Goal: Complete application form

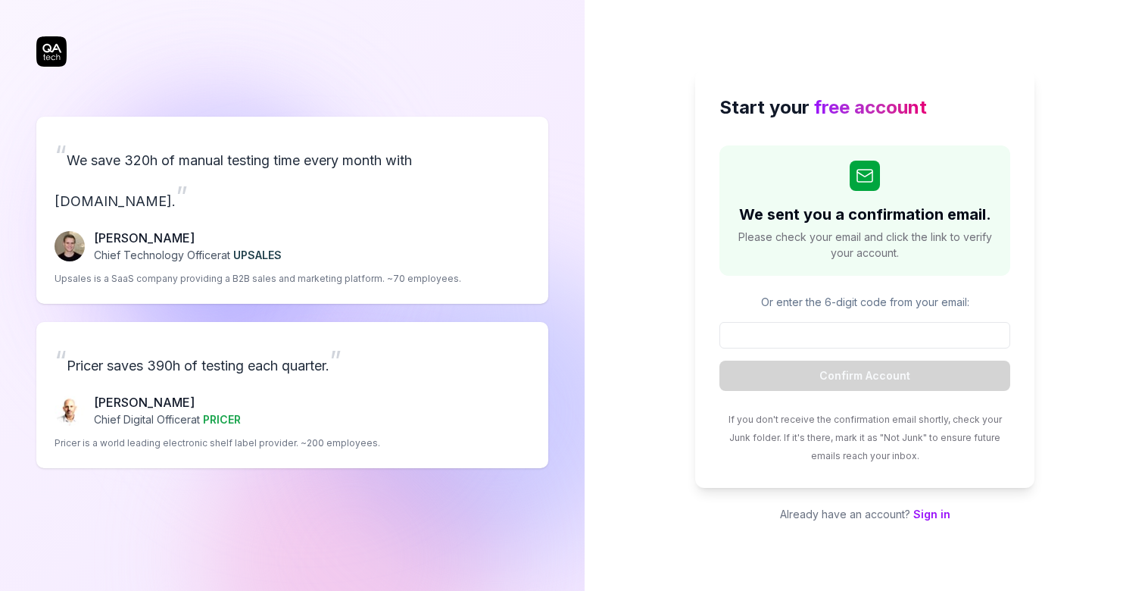
click at [817, 317] on div "Or enter the 6-digit code from your email: Confirm Account" at bounding box center [864, 342] width 291 height 97
click at [826, 347] on input at bounding box center [864, 335] width 291 height 26
paste input "100336"
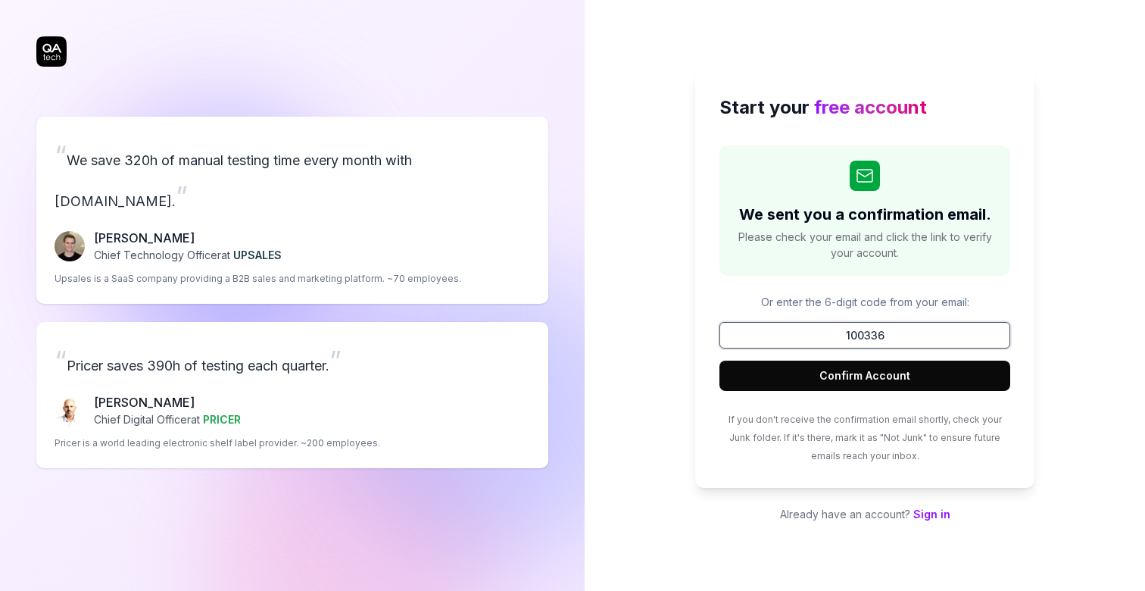
type input "100336"
click at [823, 369] on button "Confirm Account" at bounding box center [864, 375] width 291 height 30
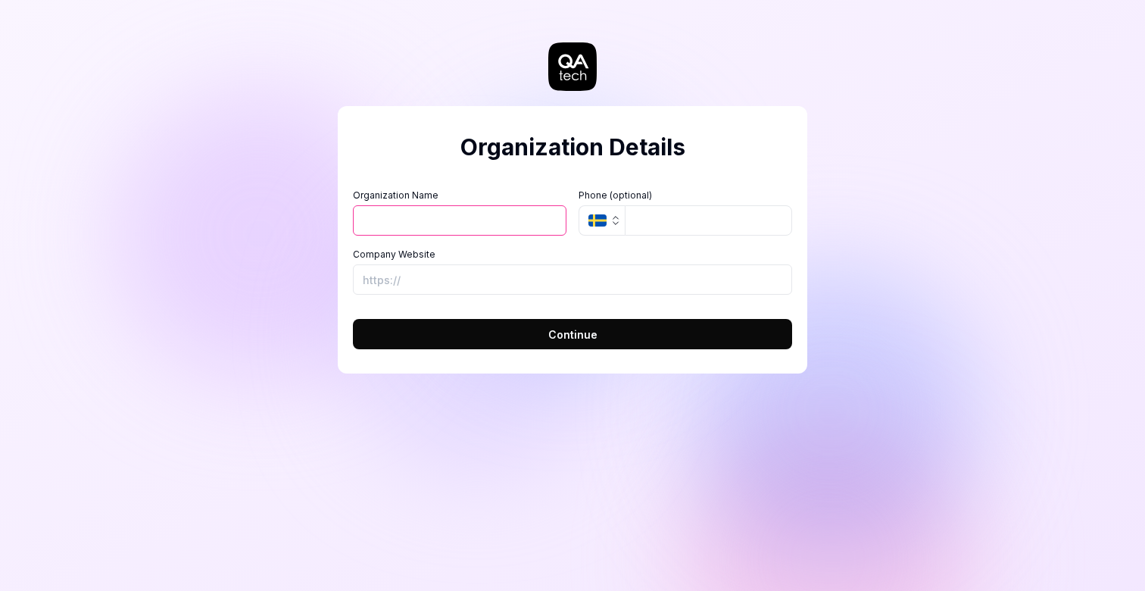
click at [592, 218] on icon "button" at bounding box center [597, 220] width 18 height 12
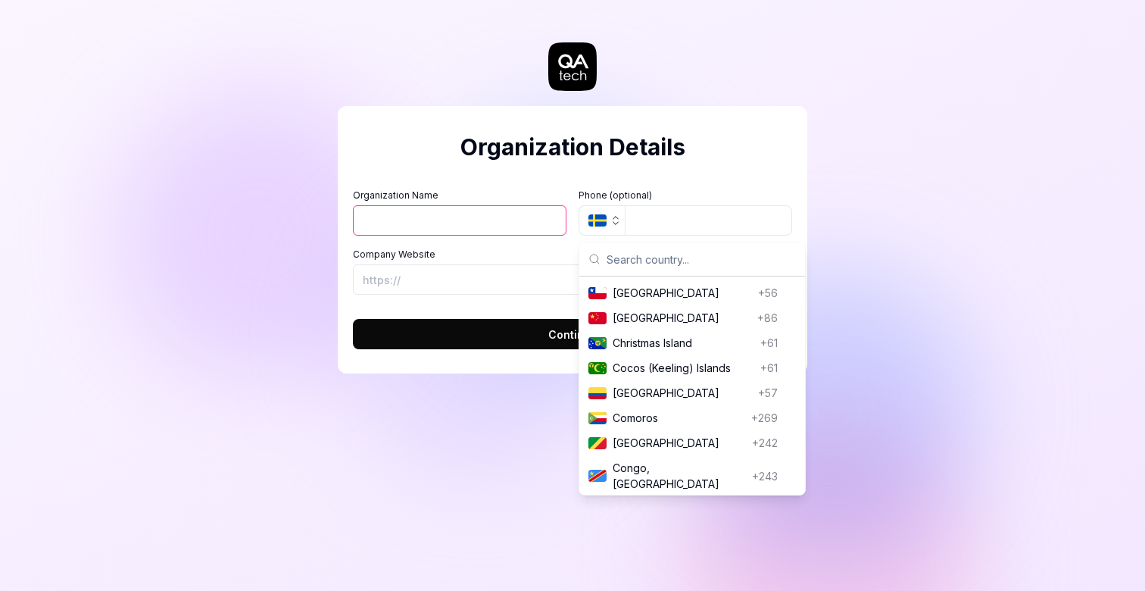
scroll to position [1100, 0]
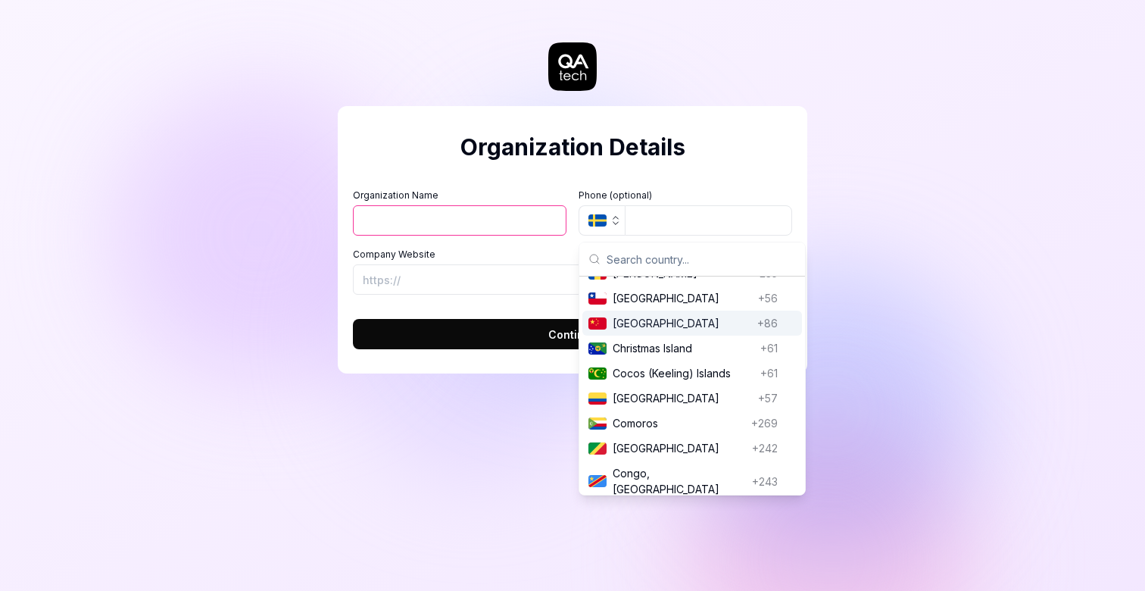
click at [629, 319] on span "[GEOGRAPHIC_DATA]" at bounding box center [681, 323] width 139 height 16
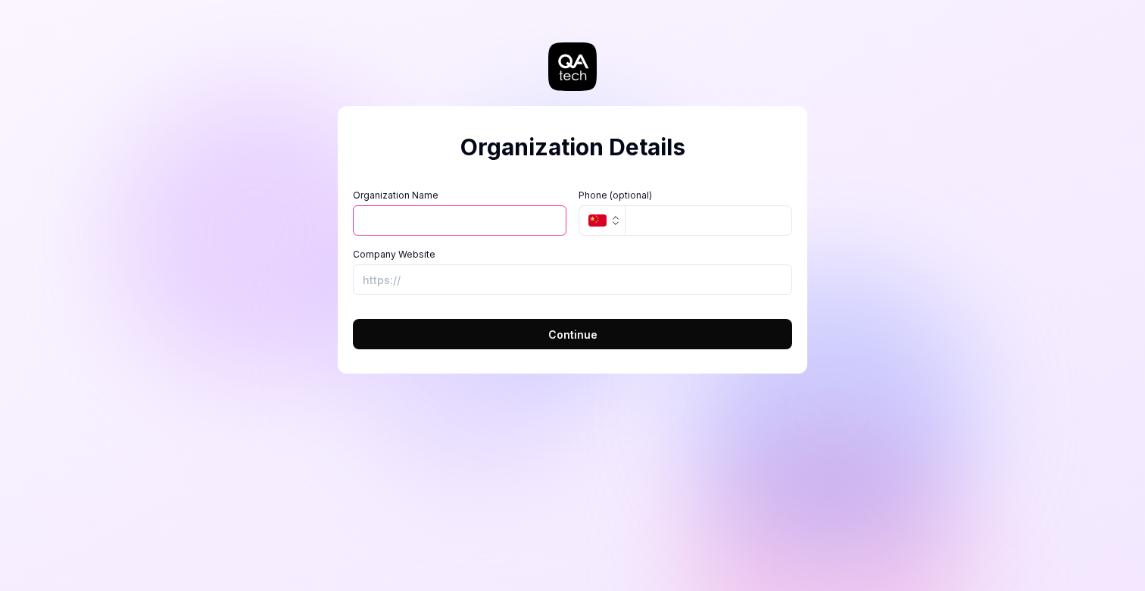
click at [505, 218] on input "Organization Name" at bounding box center [460, 220] width 214 height 30
click at [650, 220] on input "tel" at bounding box center [708, 220] width 167 height 30
click at [514, 219] on input "Organization Name" at bounding box center [460, 220] width 214 height 30
type input "huixin"
click at [436, 282] on input "Company Website" at bounding box center [572, 279] width 439 height 30
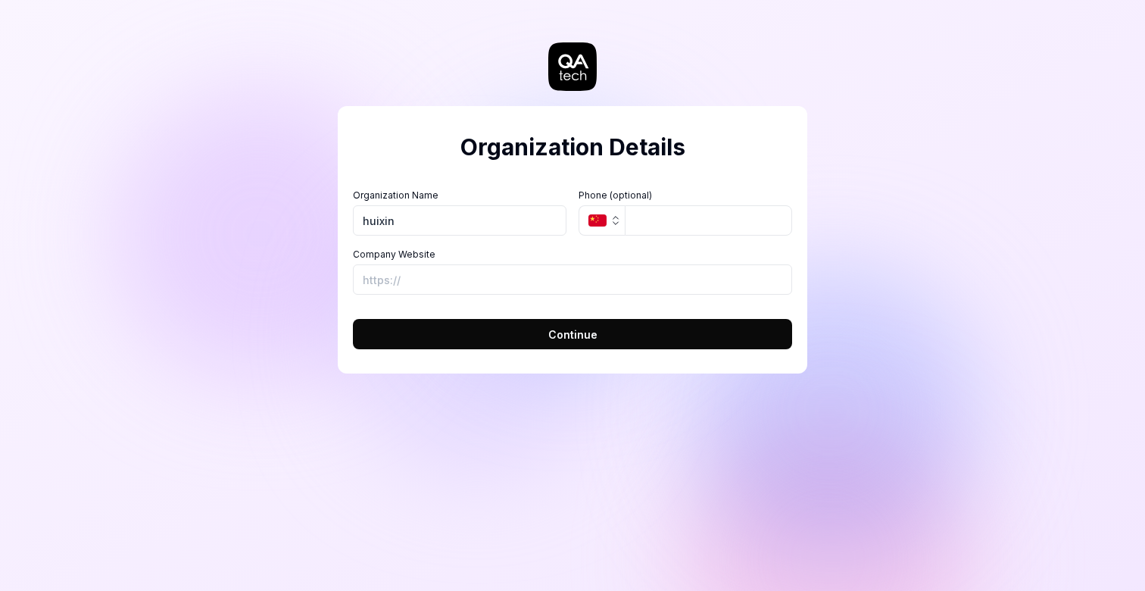
click at [530, 338] on button "Continue" at bounding box center [572, 334] width 439 height 30
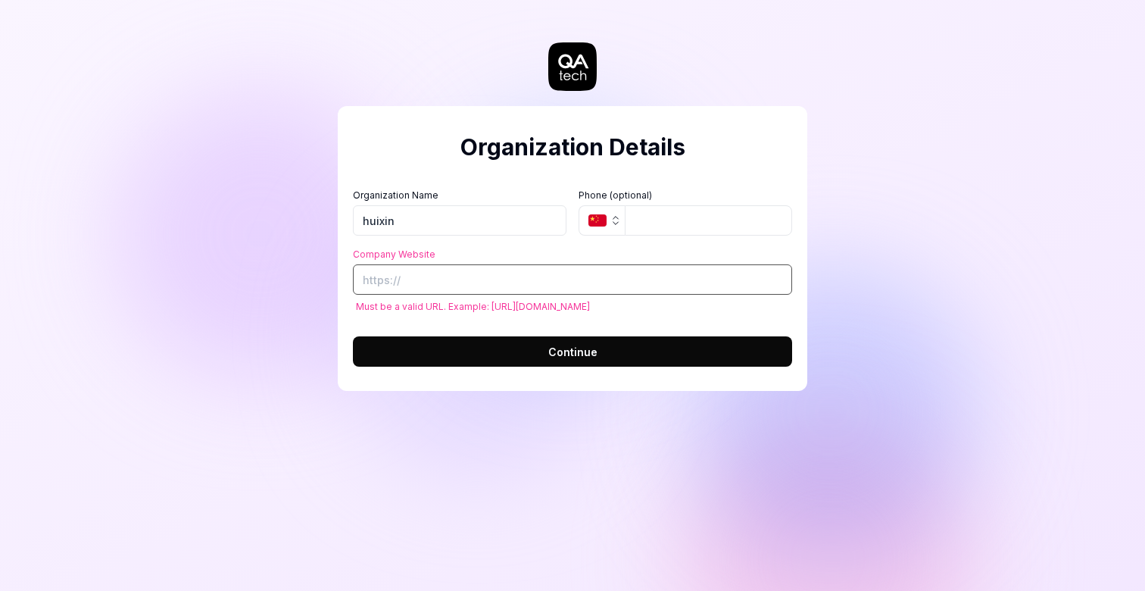
click at [538, 280] on input "Company Website" at bounding box center [572, 279] width 439 height 30
paste input "[URL][DOMAIN_NAME]"
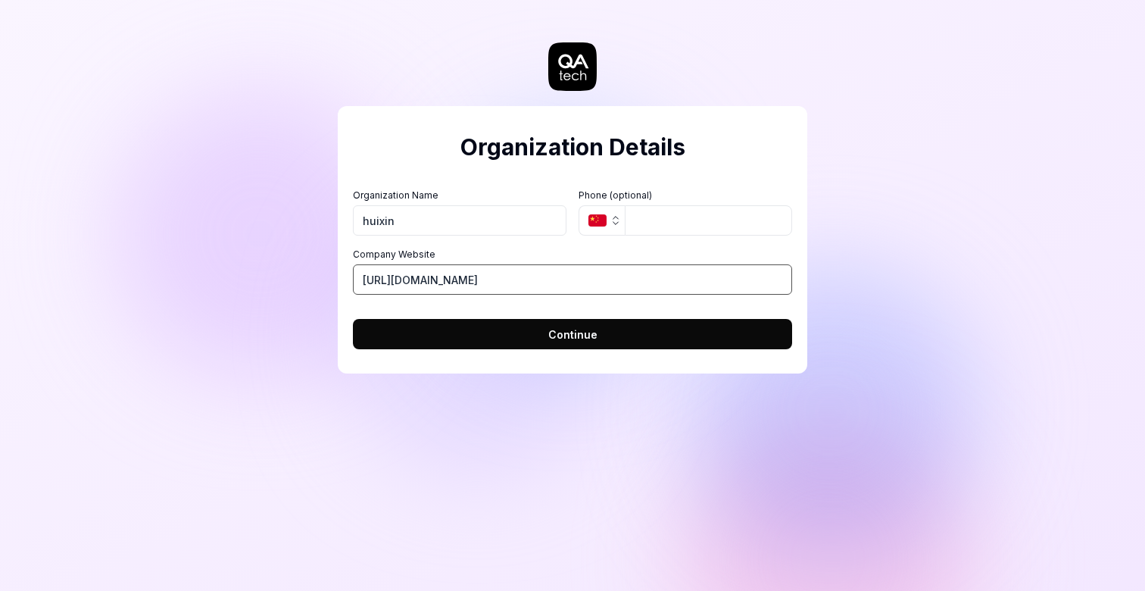
type input "[URL][DOMAIN_NAME]"
click at [515, 330] on button "Continue" at bounding box center [572, 334] width 439 height 30
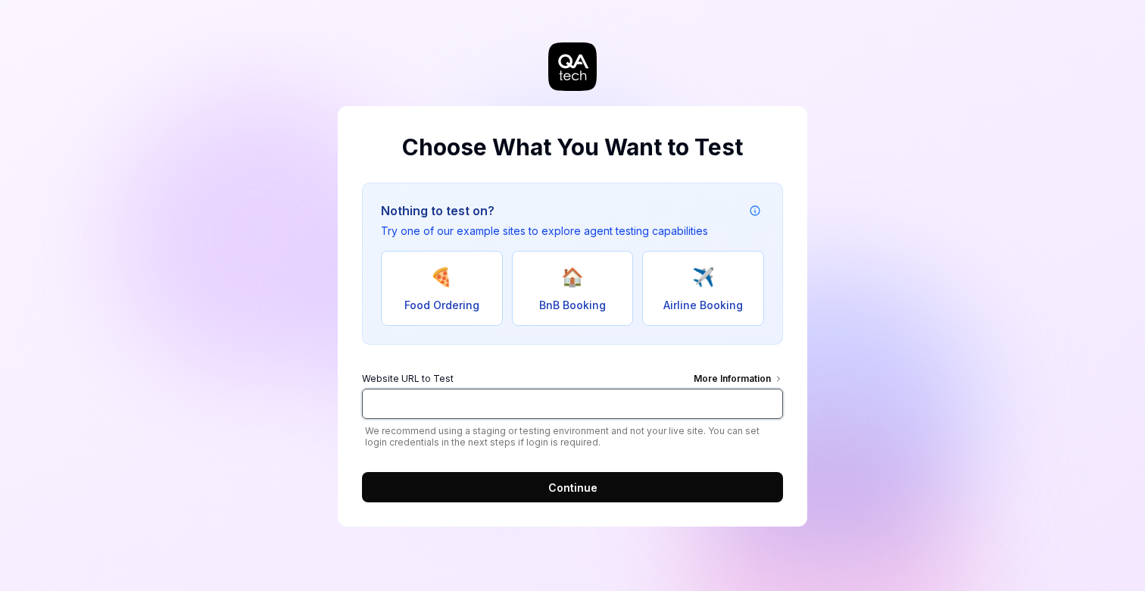
click at [450, 405] on input "Website URL to Test More Information" at bounding box center [572, 403] width 421 height 30
paste input "[URL][DOMAIN_NAME]"
type input "[URL][DOMAIN_NAME]"
click at [429, 472] on button "Continue" at bounding box center [572, 487] width 421 height 30
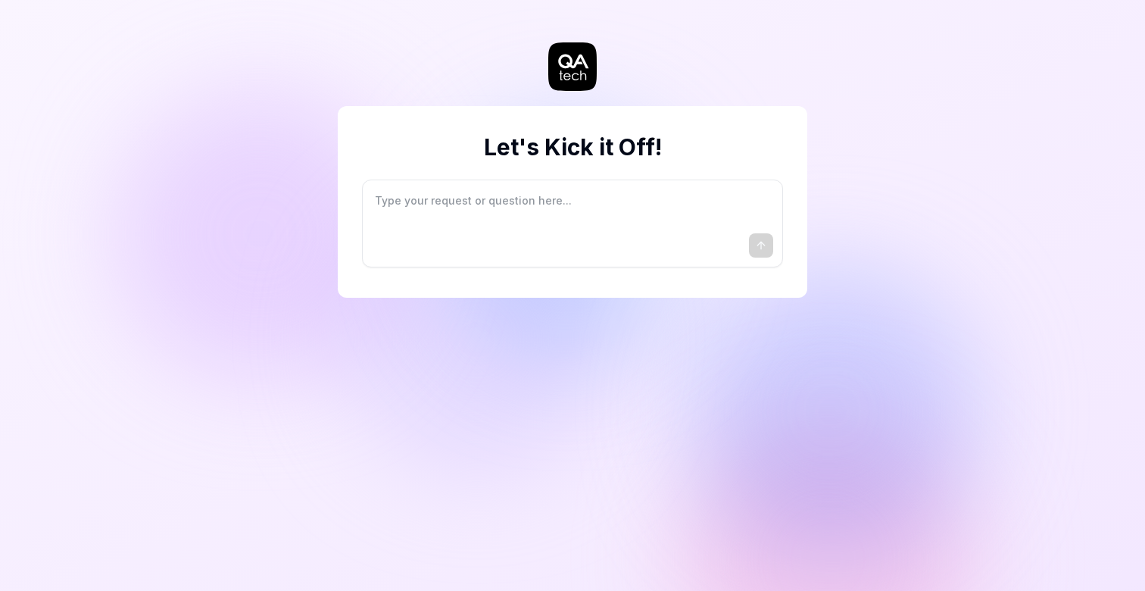
type textarea "*"
type textarea "I"
type textarea "*"
type textarea "I"
type textarea "*"
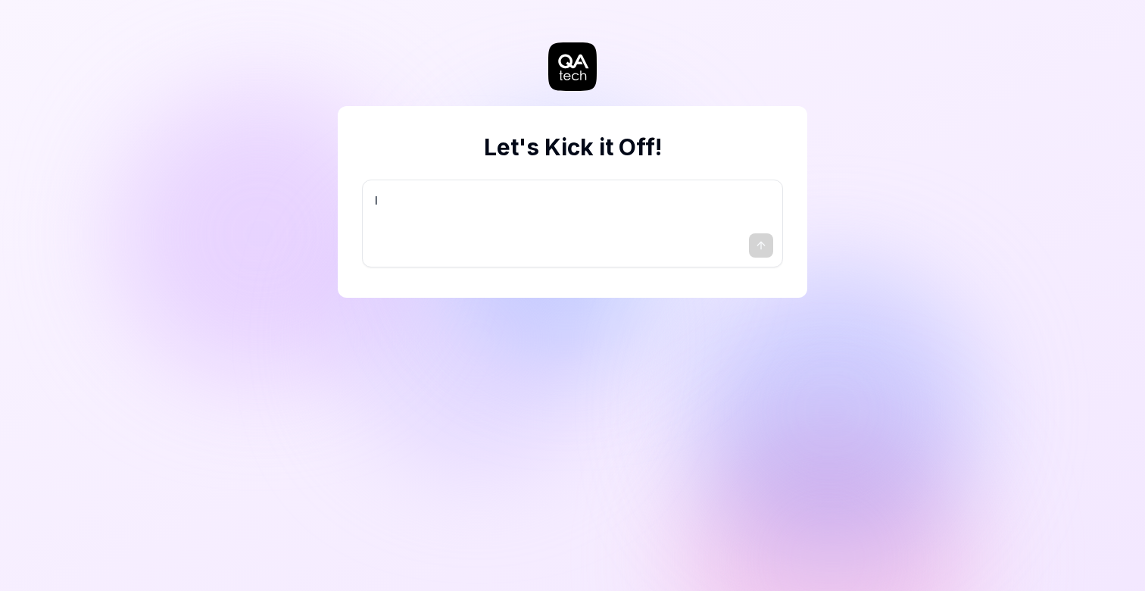
type textarea "I w"
type textarea "*"
type textarea "I wa"
type textarea "*"
type textarea "I wan"
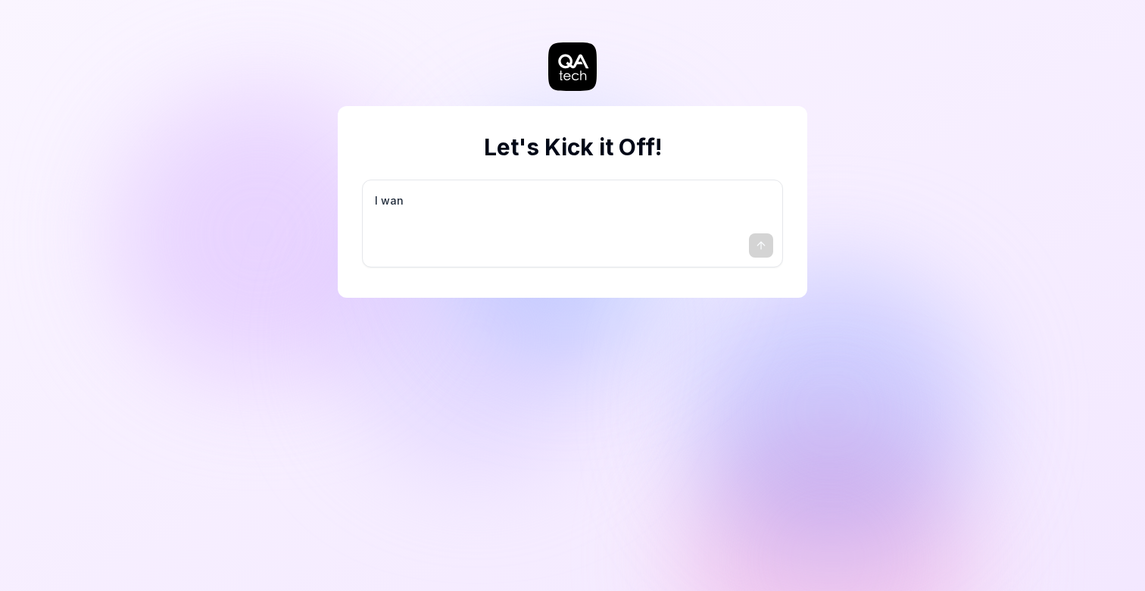
type textarea "*"
type textarea "I want"
type textarea "*"
type textarea "I want"
type textarea "*"
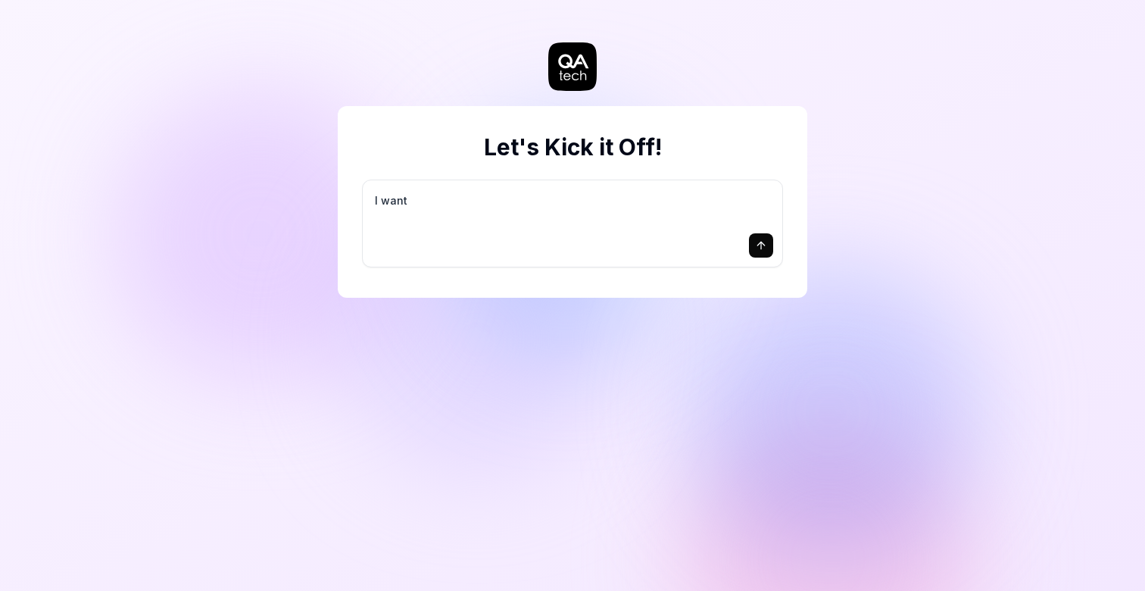
type textarea "I want a"
type textarea "*"
type textarea "I want a"
type textarea "*"
type textarea "I want a g"
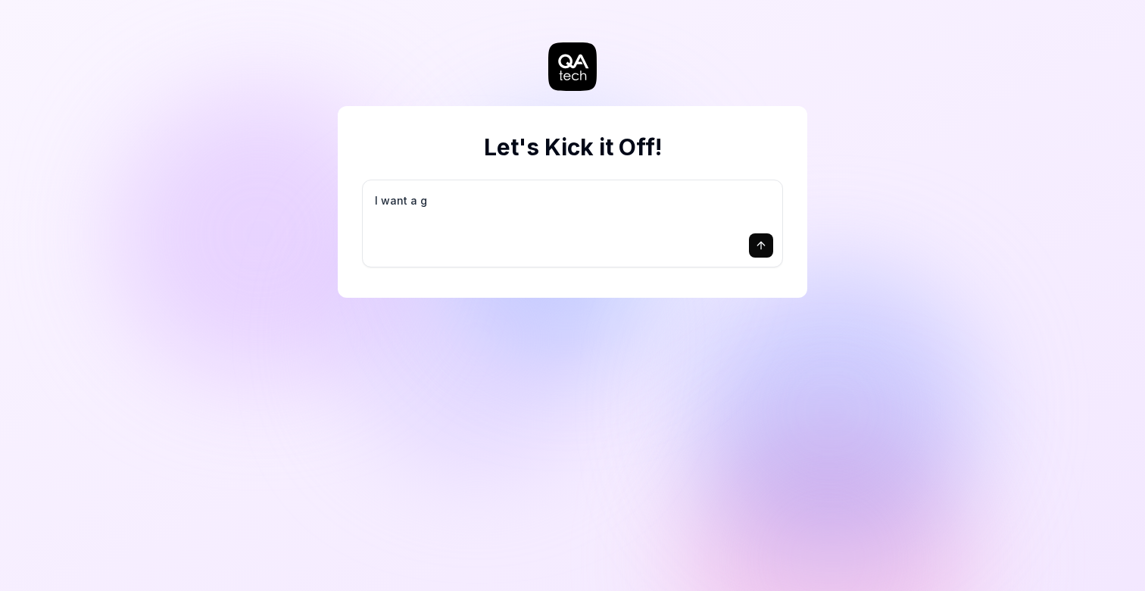
type textarea "*"
type textarea "I want a go"
type textarea "*"
type textarea "I want a goo"
type textarea "*"
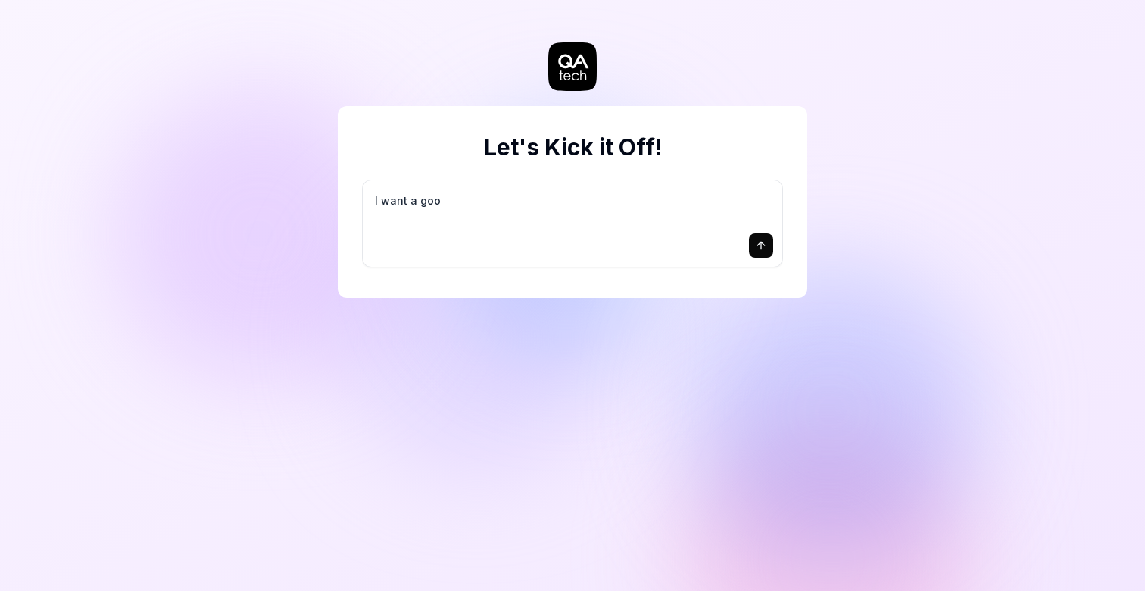
type textarea "I want a good"
type textarea "*"
type textarea "I want a good"
type textarea "*"
type textarea "I want a good t"
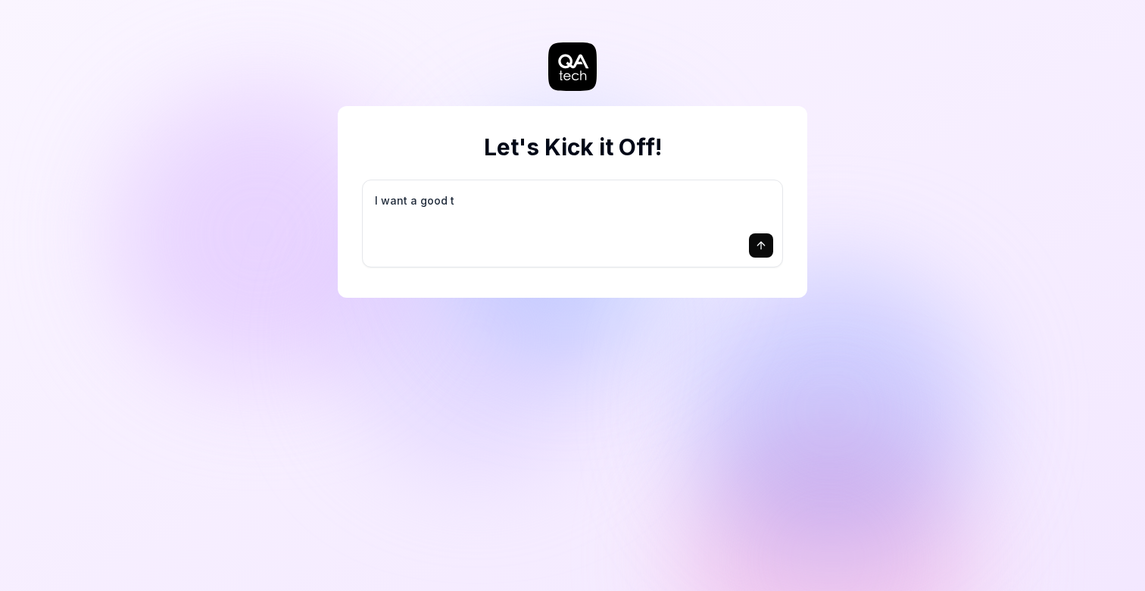
type textarea "*"
type textarea "I want a good te"
type textarea "*"
type textarea "I want a good tes"
type textarea "*"
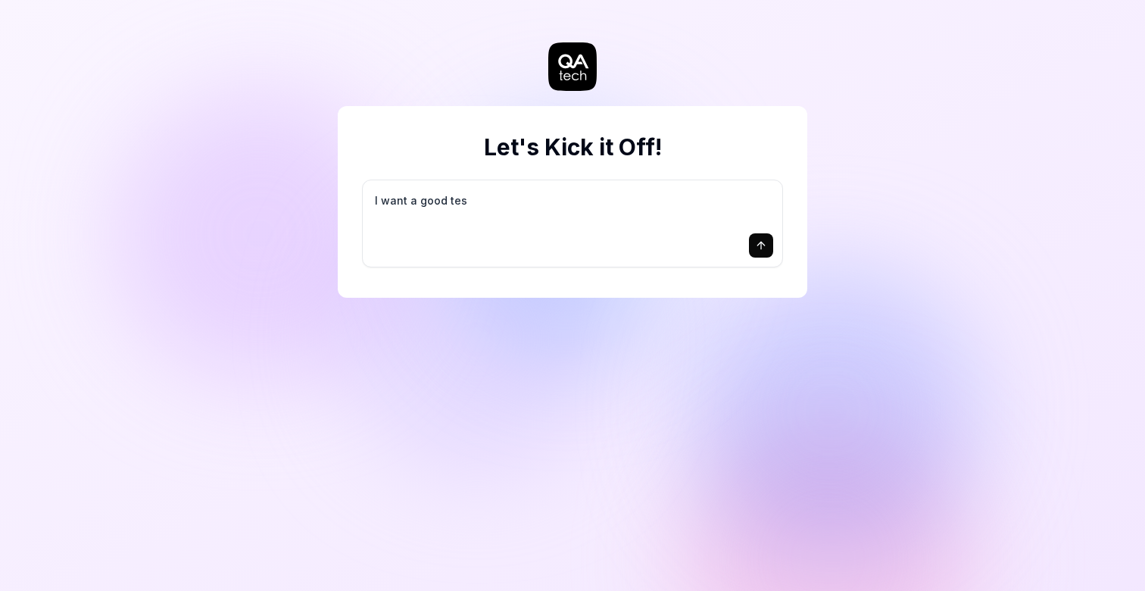
type textarea "I want a good test"
type textarea "*"
type textarea "I want a good test"
type textarea "*"
type textarea "I want a good test s"
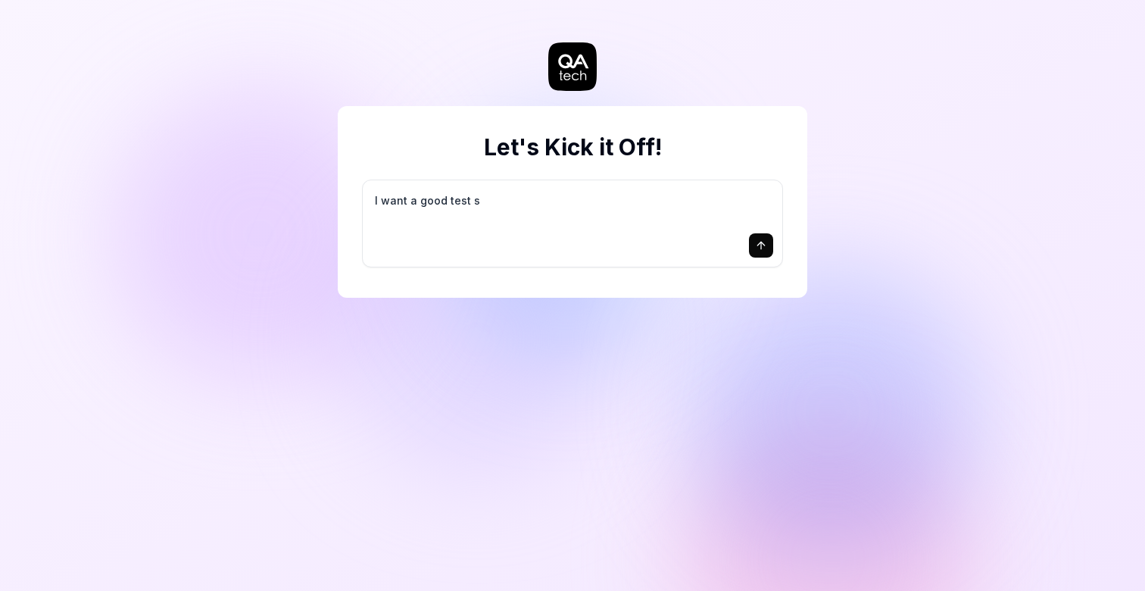
type textarea "*"
type textarea "I want a good test se"
type textarea "*"
type textarea "I want a good test set"
type textarea "*"
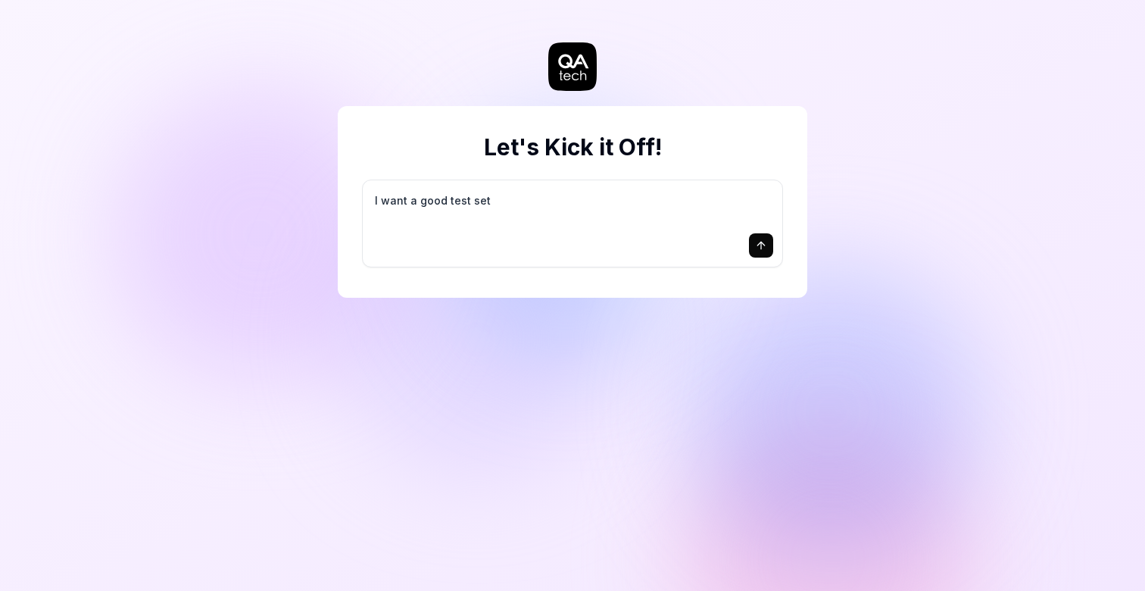
type textarea "I want a good test setu"
type textarea "*"
type textarea "I want a good test setup"
type textarea "*"
type textarea "I want a good test setup"
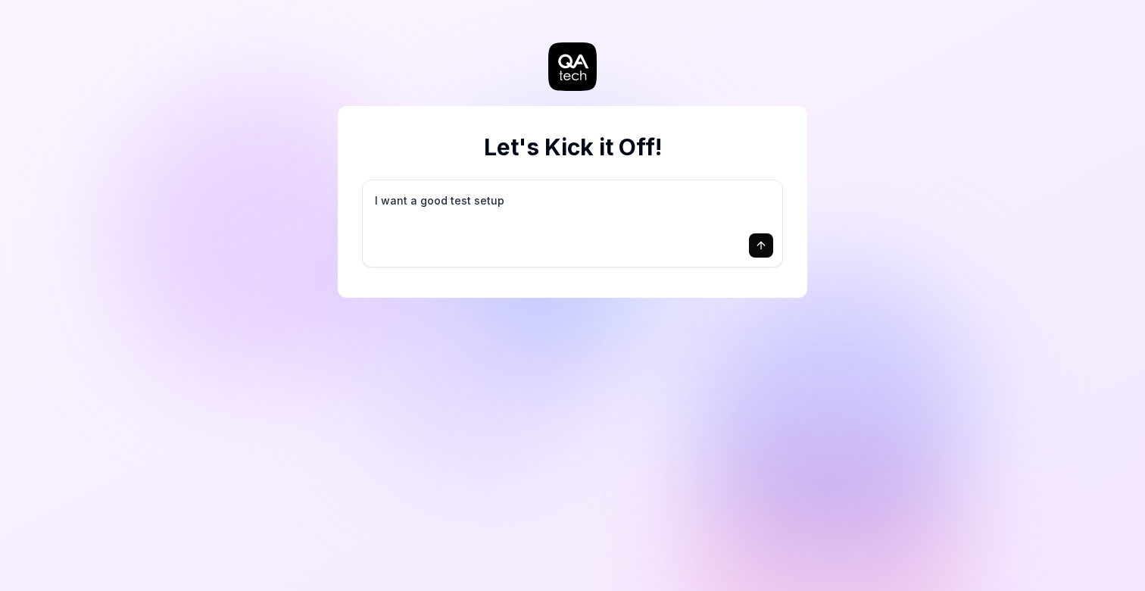
type textarea "*"
type textarea "I want a good test setup f"
type textarea "*"
type textarea "I want a good test setup fo"
type textarea "*"
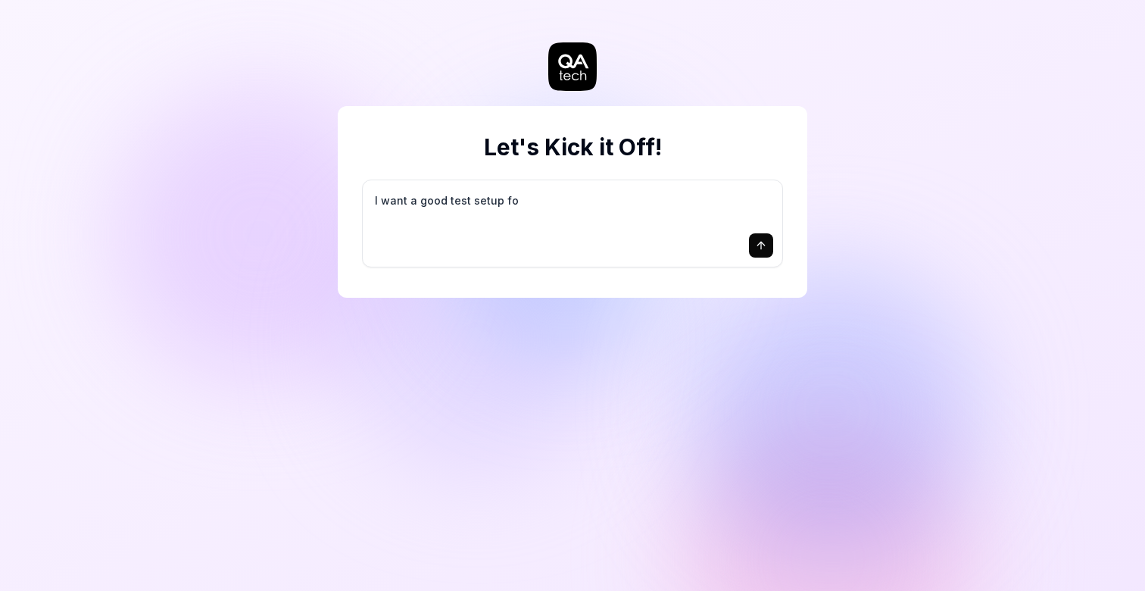
type textarea "I want a good test setup for"
type textarea "*"
type textarea "I want a good test setup for"
type textarea "*"
type textarea "I want a good test setup for m"
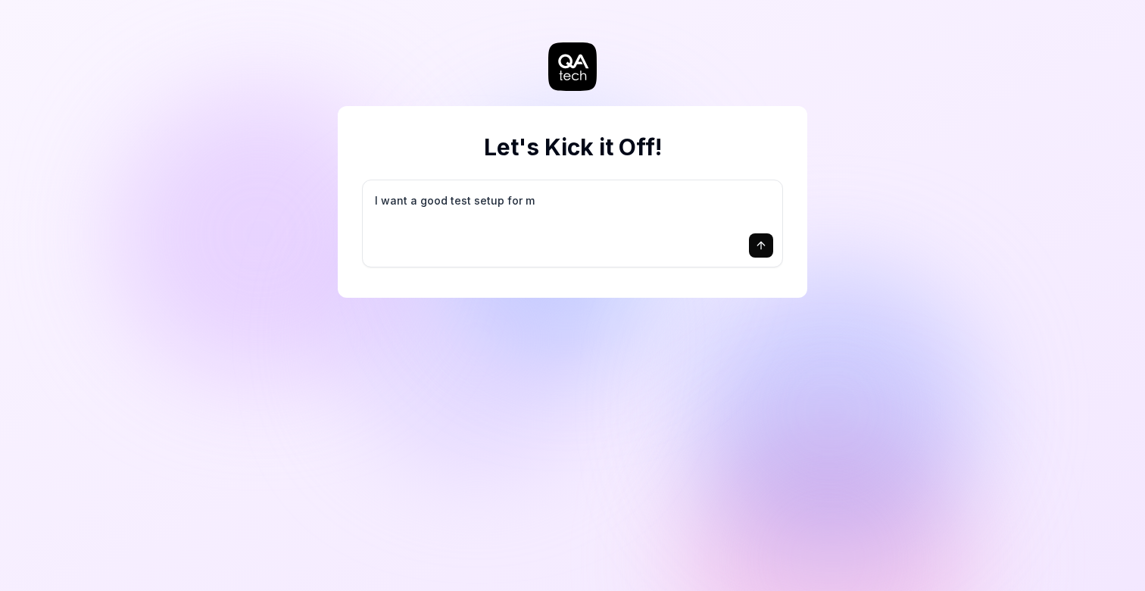
type textarea "*"
type textarea "I want a good test setup for my"
type textarea "*"
type textarea "I want a good test setup for my"
type textarea "*"
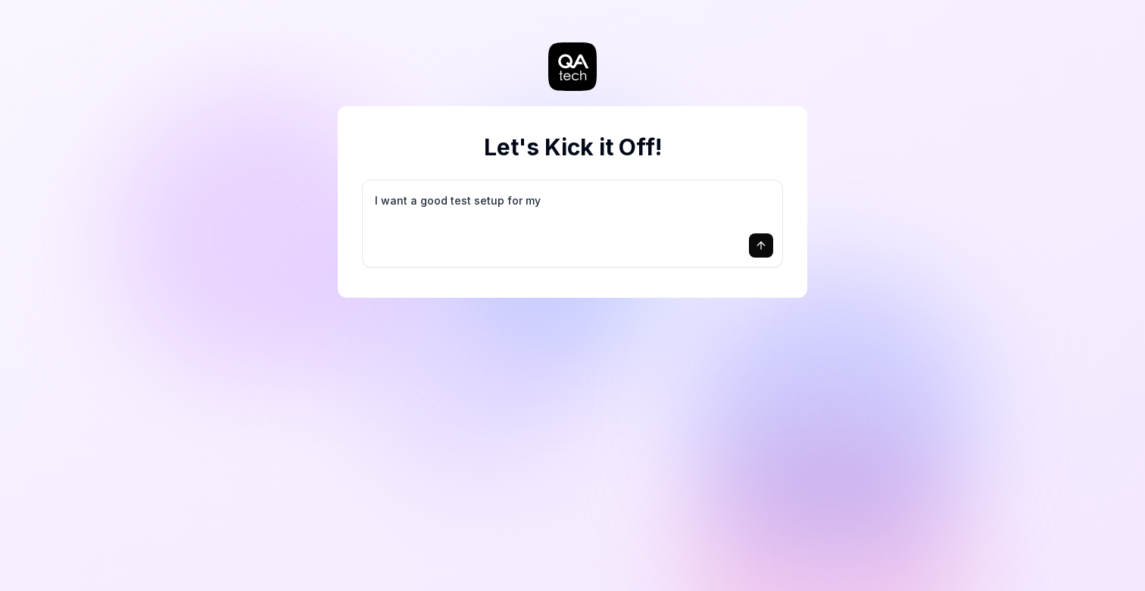
type textarea "I want a good test setup for my s"
type textarea "*"
type textarea "I want a good test setup for my si"
type textarea "*"
type textarea "I want a good test setup for my sit"
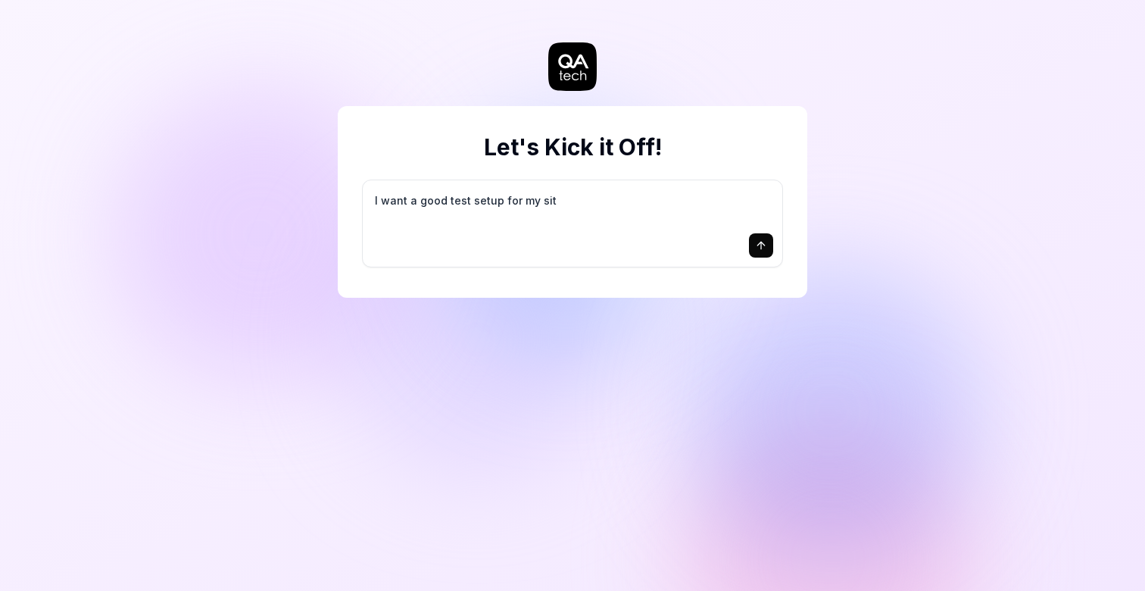
type textarea "*"
type textarea "I want a good test setup for my site"
type textarea "*"
type textarea "I want a good test setup for my site"
type textarea "*"
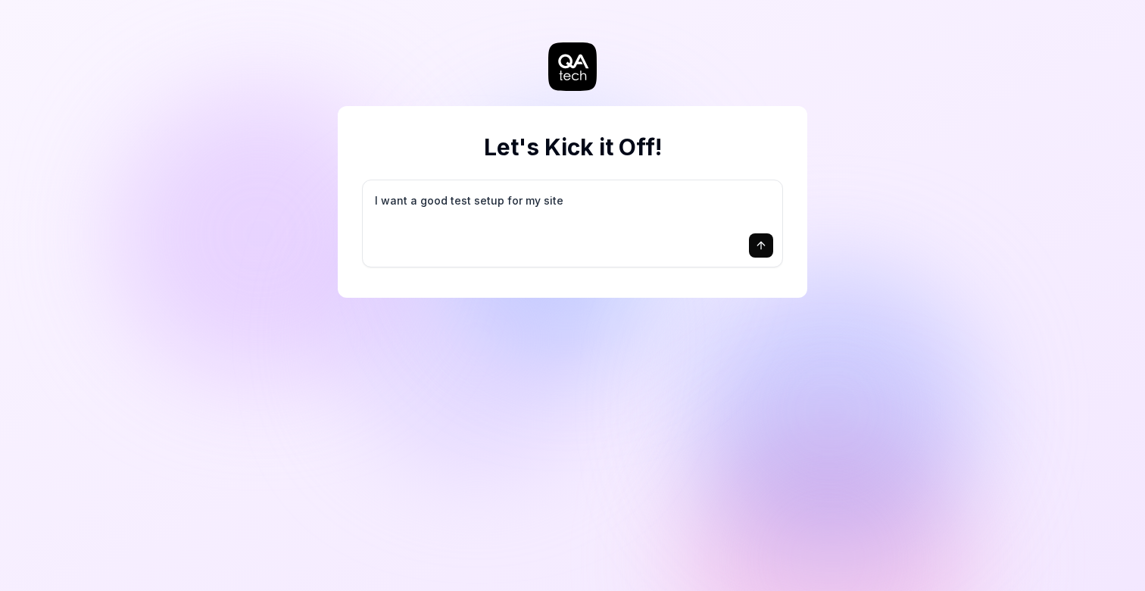
type textarea "I want a good test setup for my site -"
type textarea "*"
type textarea "I want a good test setup for my site -"
type textarea "*"
type textarea "I want a good test setup for my site - h"
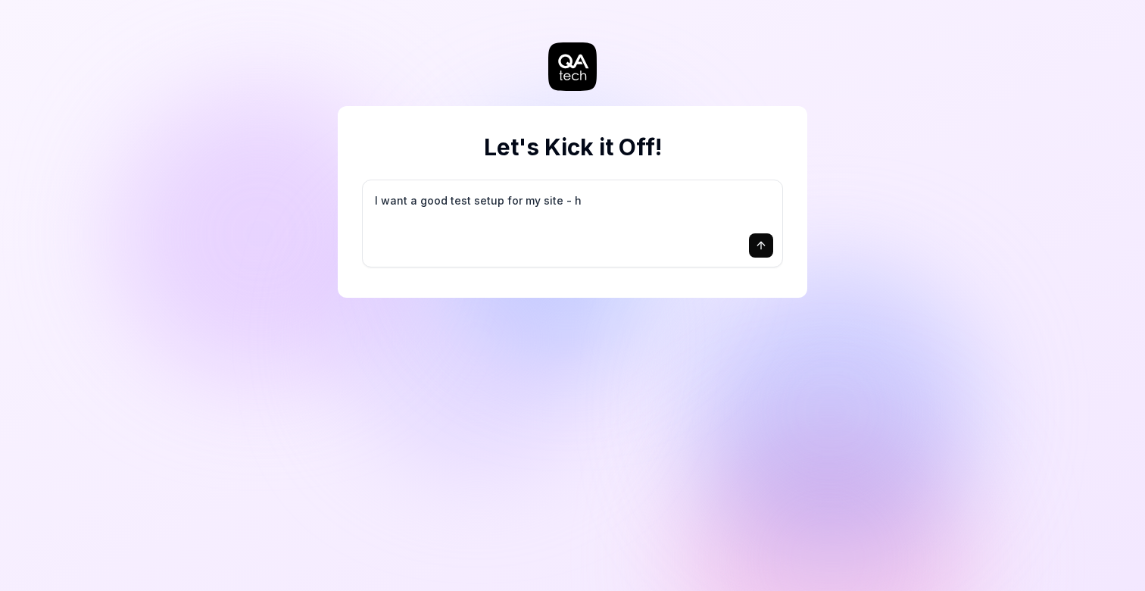
type textarea "*"
type textarea "I want a good test setup for my site - he"
type textarea "*"
type textarea "I want a good test setup for my site - hel"
type textarea "*"
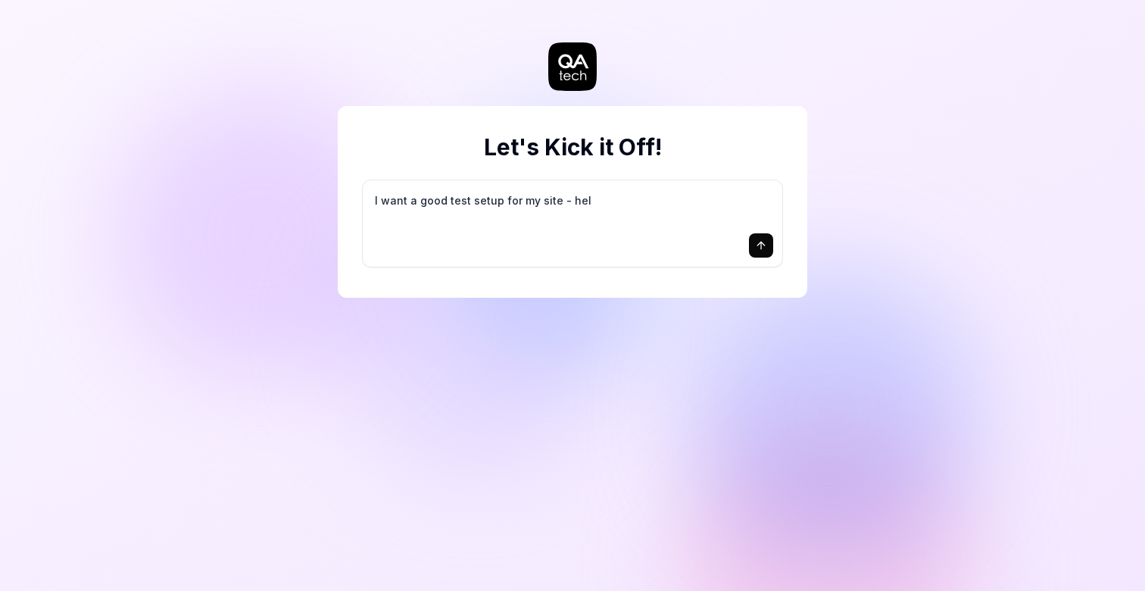
type textarea "I want a good test setup for my site - help"
type textarea "*"
type textarea "I want a good test setup for my site - help"
type textarea "*"
type textarea "I want a good test setup for my site - help m"
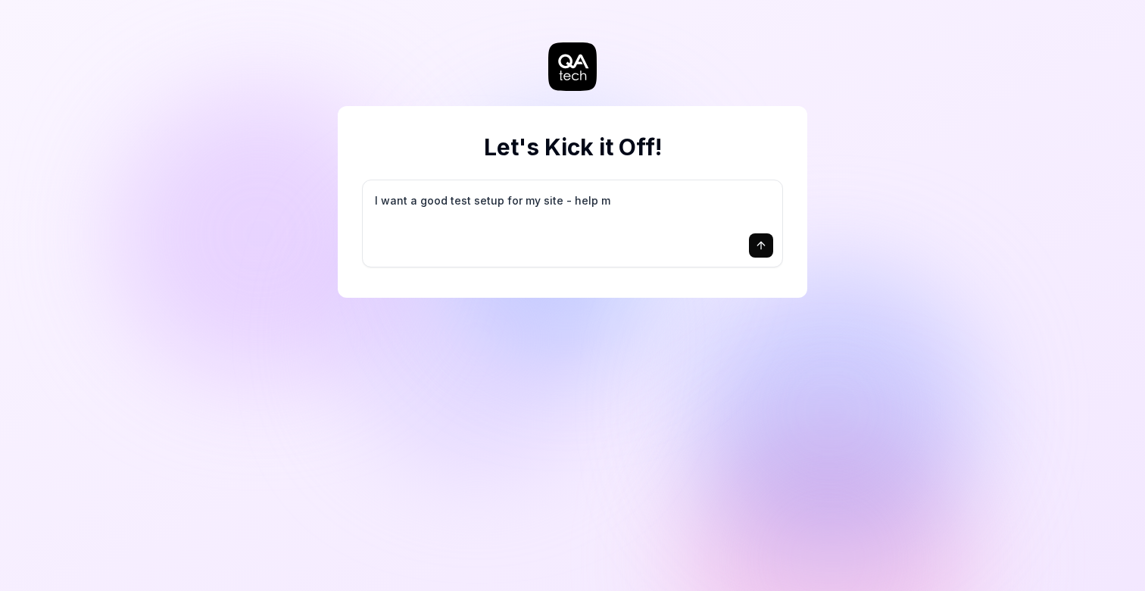
type textarea "*"
type textarea "I want a good test setup for my site - help me"
type textarea "*"
type textarea "I want a good test setup for my site - help me"
type textarea "*"
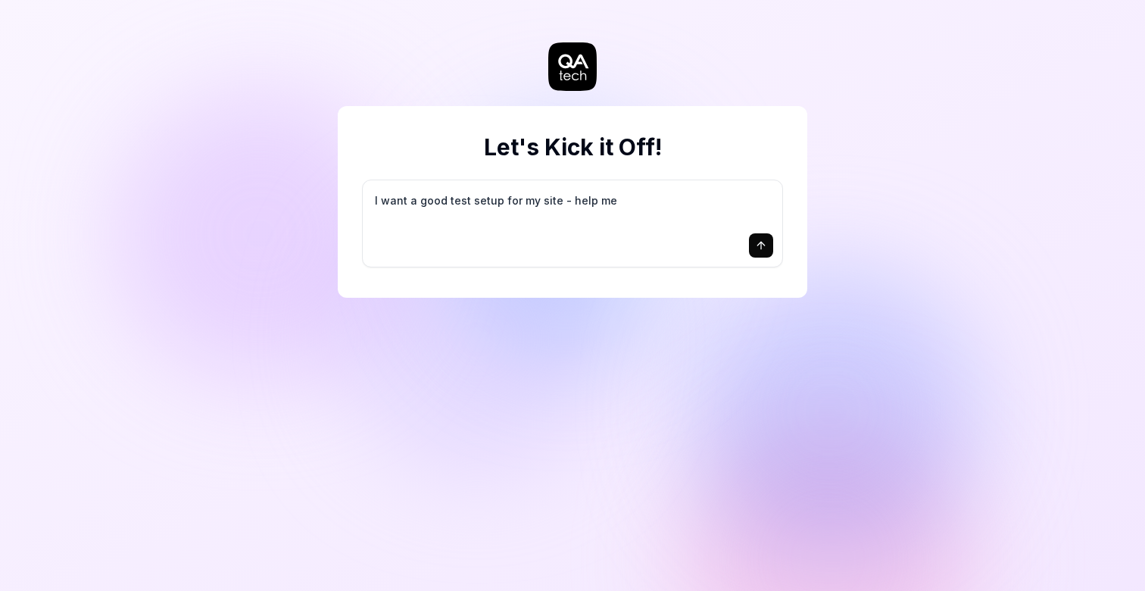
type textarea "I want a good test setup for my site - help me c"
type textarea "*"
type textarea "I want a good test setup for my site - help me cr"
type textarea "*"
type textarea "I want a good test setup for my site - help me cre"
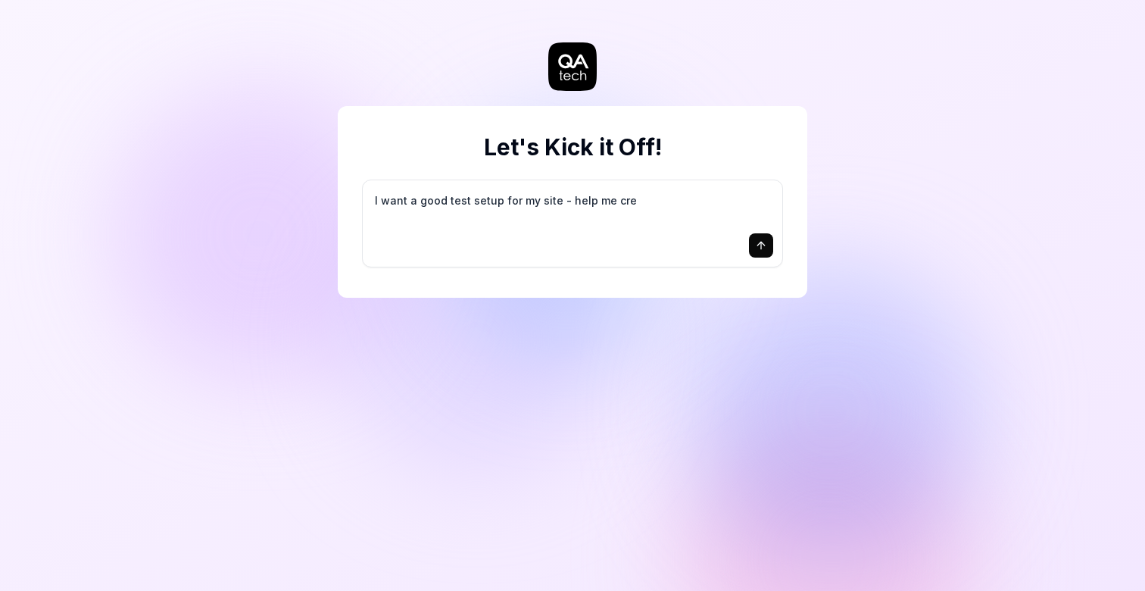
type textarea "*"
type textarea "I want a good test setup for my site - help me crea"
type textarea "*"
type textarea "I want a good test setup for my site - help me creat"
type textarea "*"
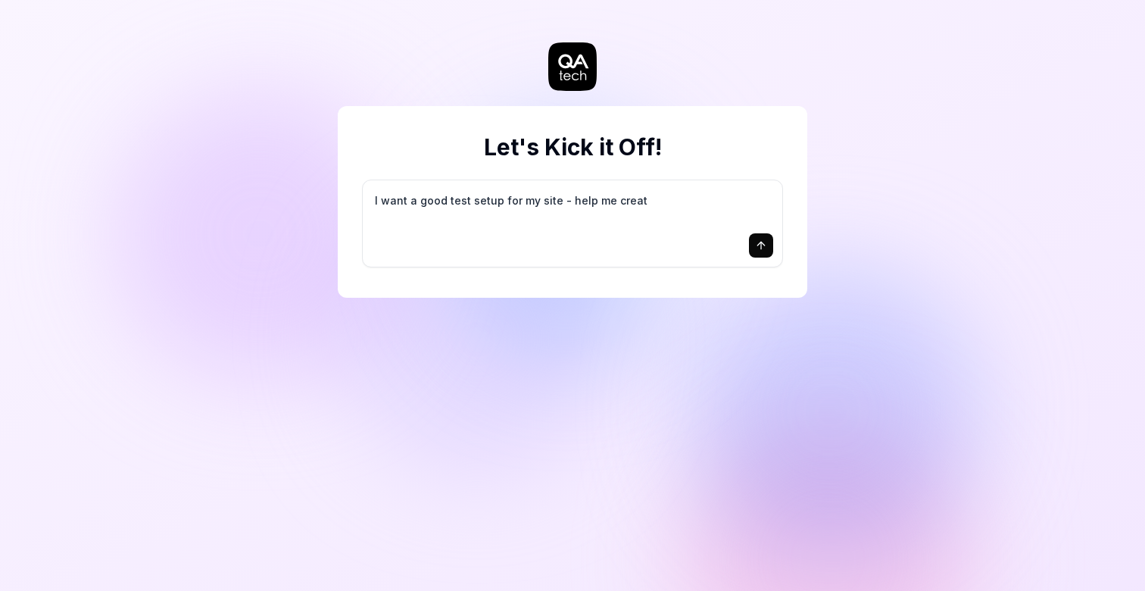
type textarea "I want a good test setup for my site - help me create"
type textarea "*"
type textarea "I want a good test setup for my site - help me create"
type textarea "*"
type textarea "I want a good test setup for my site - help me create t"
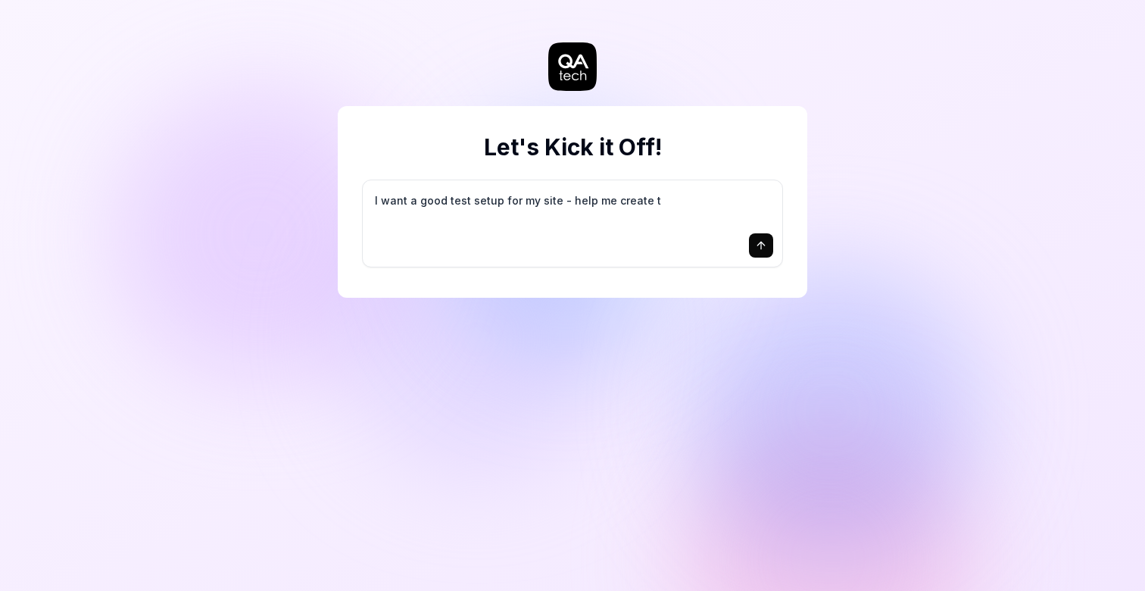
type textarea "*"
type textarea "I want a good test setup for my site - help me create th"
type textarea "*"
type textarea "I want a good test setup for my site - help me create the"
type textarea "*"
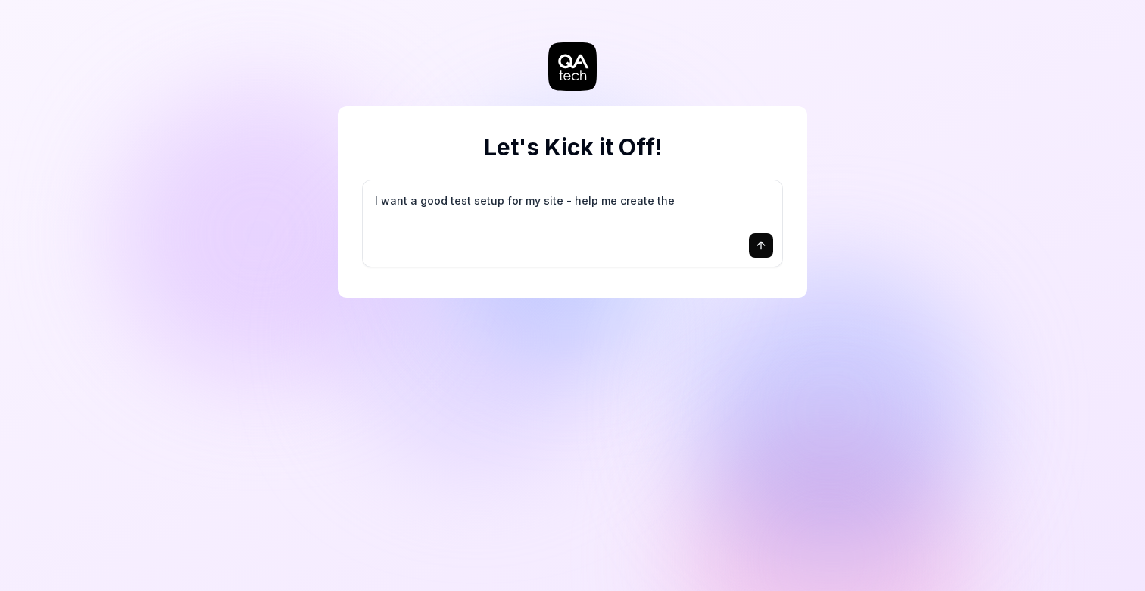
type textarea "I want a good test setup for my site - help me create the"
type textarea "*"
type textarea "I want a good test setup for my site - help me create the f"
type textarea "*"
type textarea "I want a good test setup for my site - help me create the fi"
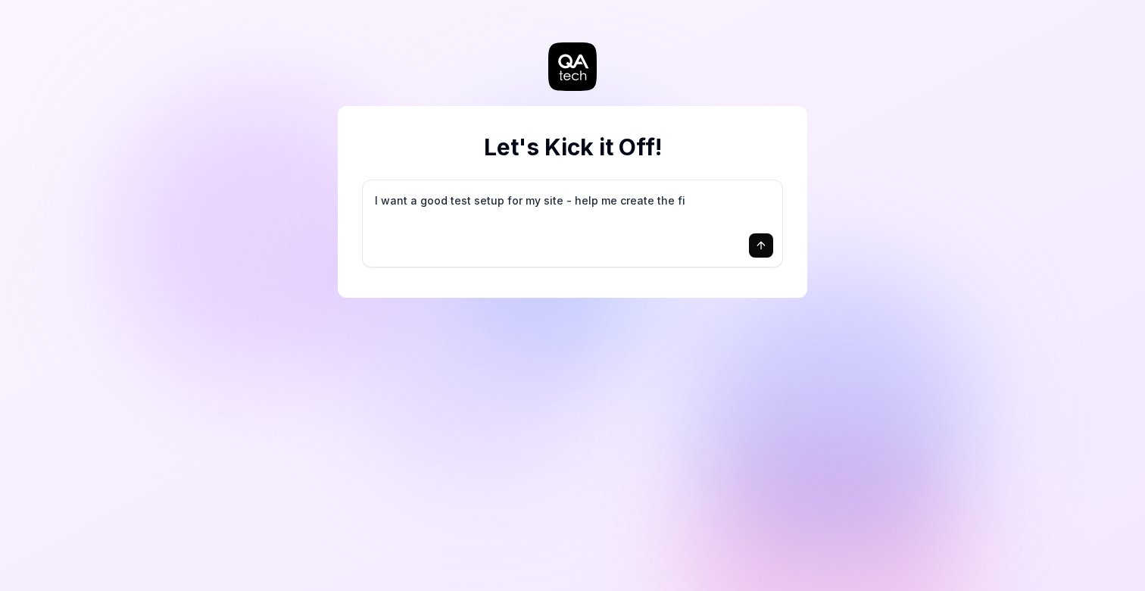
type textarea "*"
type textarea "I want a good test setup for my site - help me create the fir"
type textarea "*"
type textarea "I want a good test setup for my site - help me create the firs"
type textarea "*"
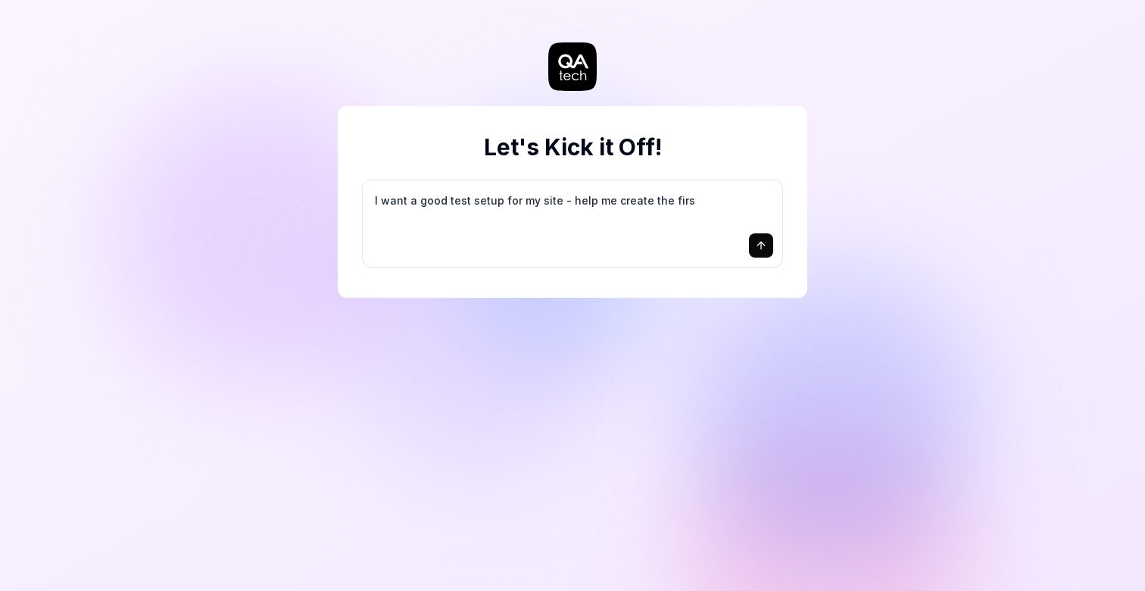
type textarea "I want a good test setup for my site - help me create the first"
type textarea "*"
type textarea "I want a good test setup for my site - help me create the first"
type textarea "*"
type textarea "I want a good test setup for my site - help me create the first 3"
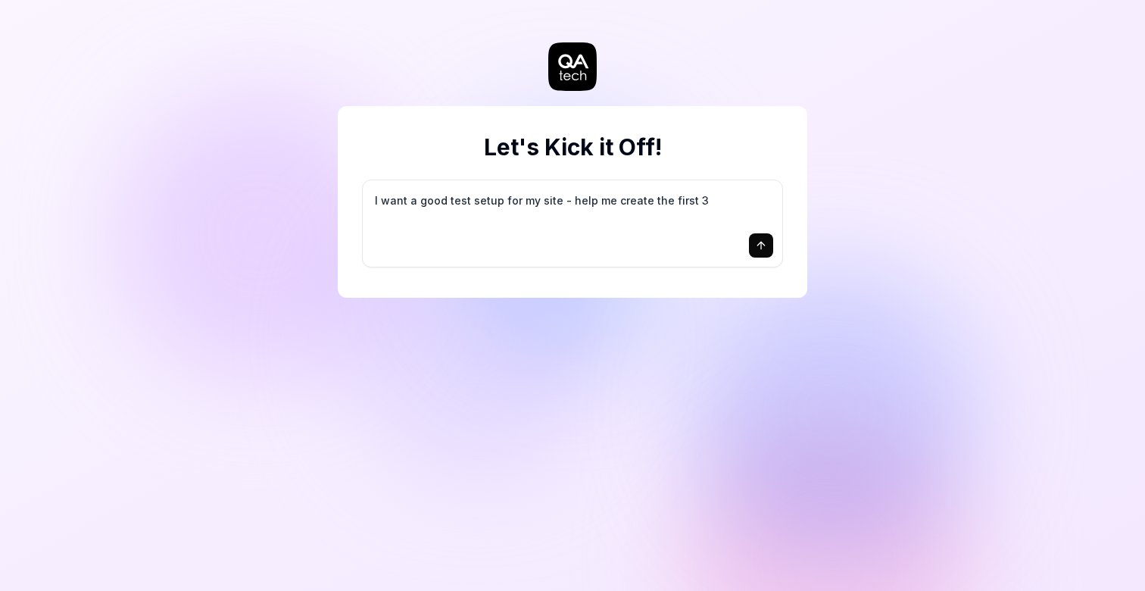
type textarea "*"
type textarea "I want a good test setup for my site - help me create the first 3-"
type textarea "*"
type textarea "I want a good test setup for my site - help me create the first 3-5"
type textarea "*"
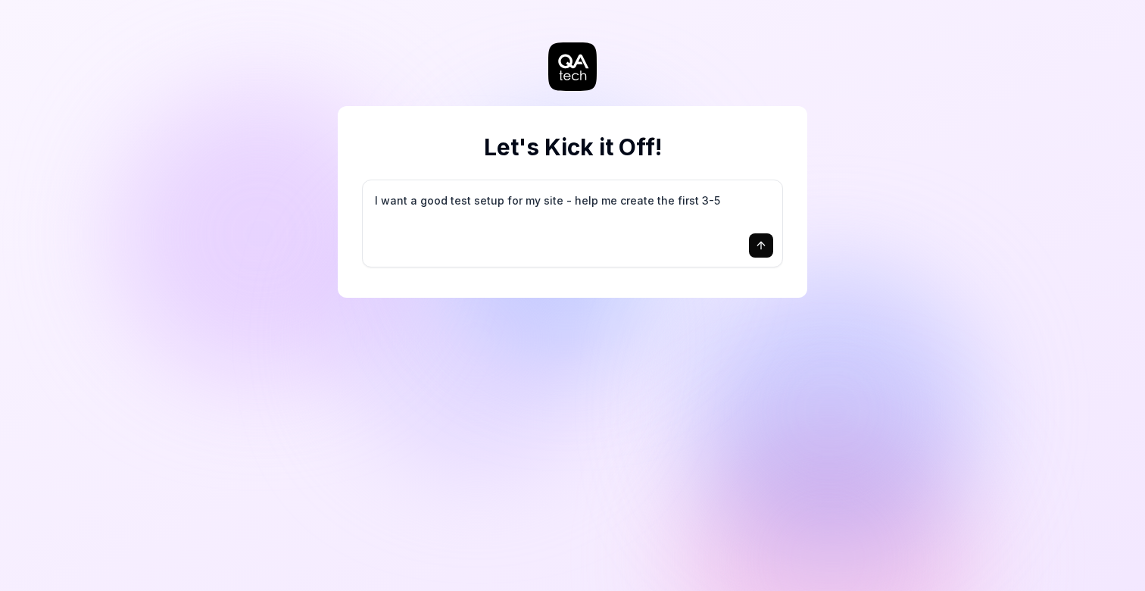
type textarea "I want a good test setup for my site - help me create the first 3-5"
type textarea "*"
type textarea "I want a good test setup for my site - help me create the first 3-5 t"
type textarea "*"
type textarea "I want a good test setup for my site - help me create the first 3-5 te"
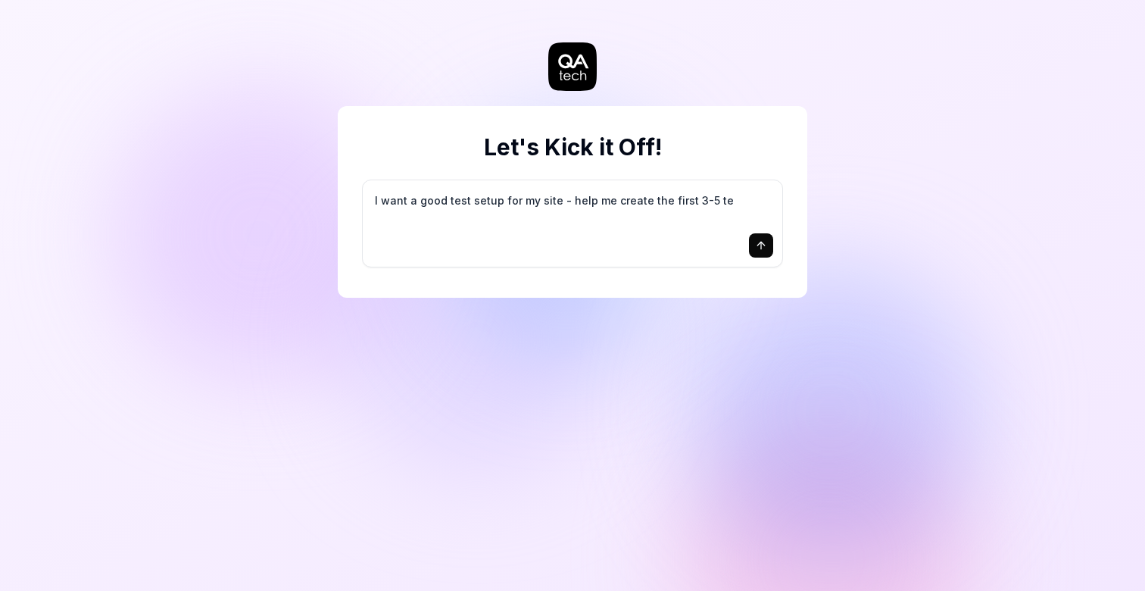
type textarea "*"
type textarea "I want a good test setup for my site - help me create the first 3-5 tes"
type textarea "*"
type textarea "I want a good test setup for my site - help me create the first 3-5 test"
type textarea "*"
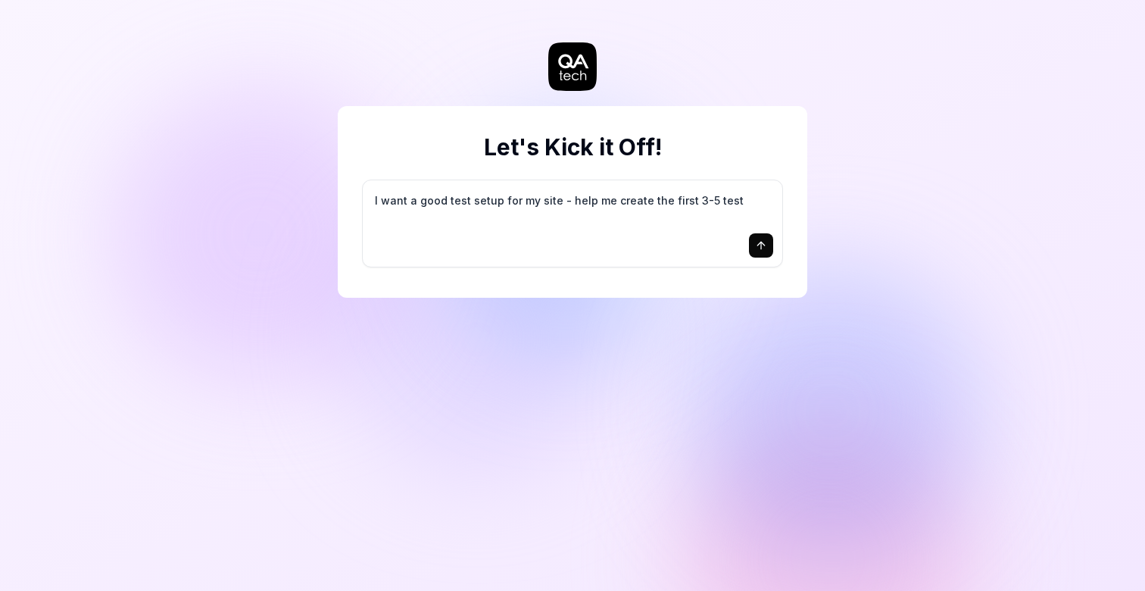
type textarea "I want a good test setup for my site - help me create the first 3-5 test"
type textarea "*"
type textarea "I want a good test setup for my site - help me create the first 3-5 test c"
type textarea "*"
type textarea "I want a good test setup for my site - help me create the first 3-5 test ca"
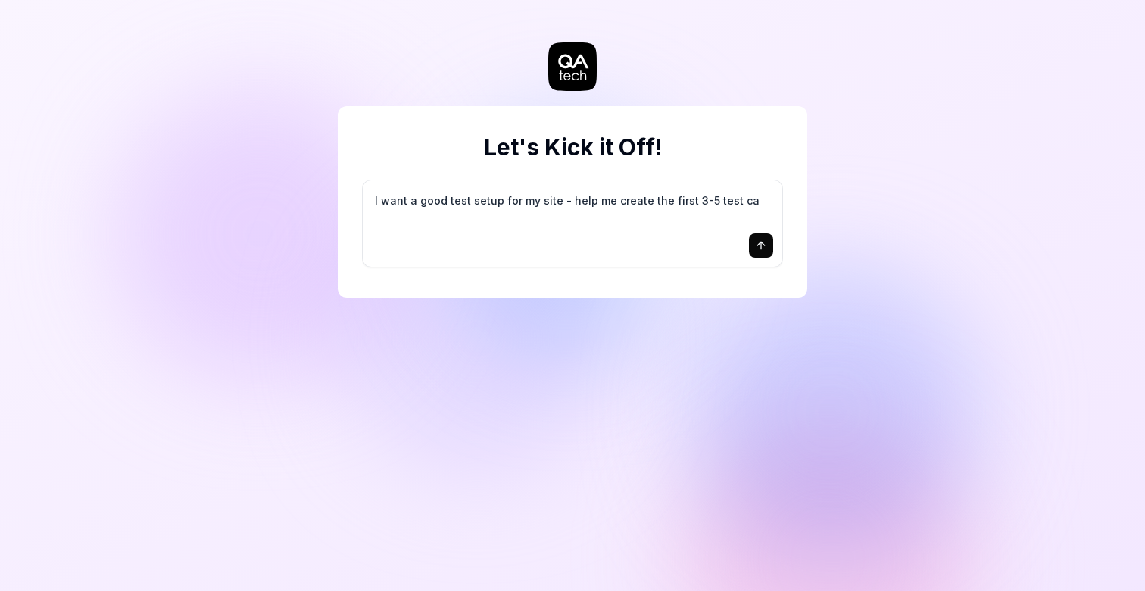
type textarea "*"
type textarea "I want a good test setup for my site - help me create the first 3-5 test cas"
type textarea "*"
type textarea "I want a good test setup for my site - help me create the first 3-5 test case"
type textarea "*"
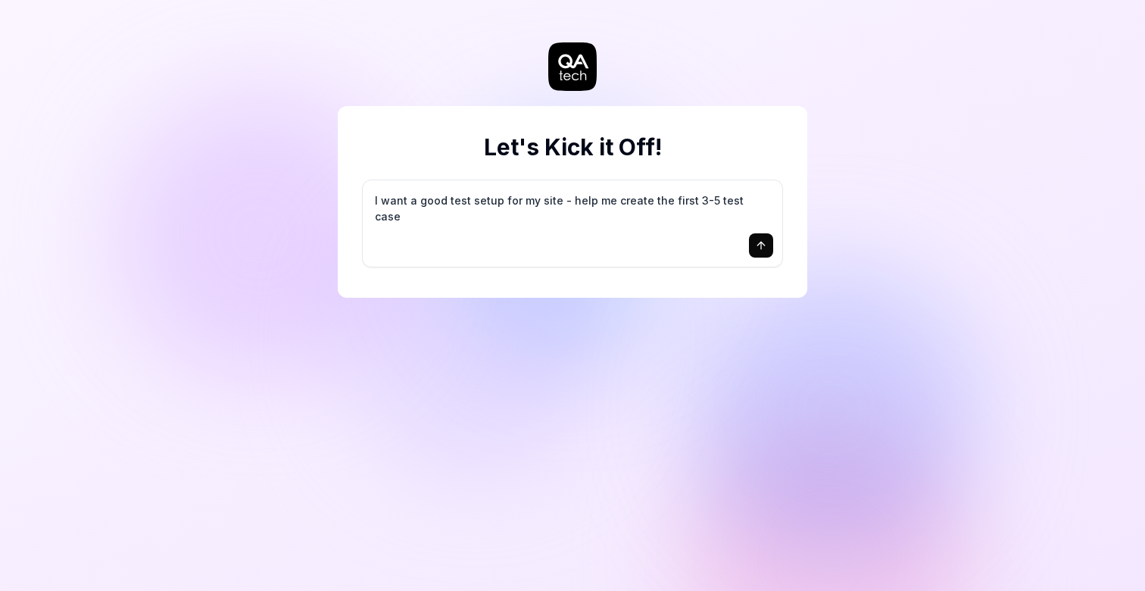
type textarea "I want a good test setup for my site - help me create the first 3-5 test cases"
click at [756, 242] on icon "submit" at bounding box center [761, 245] width 12 height 12
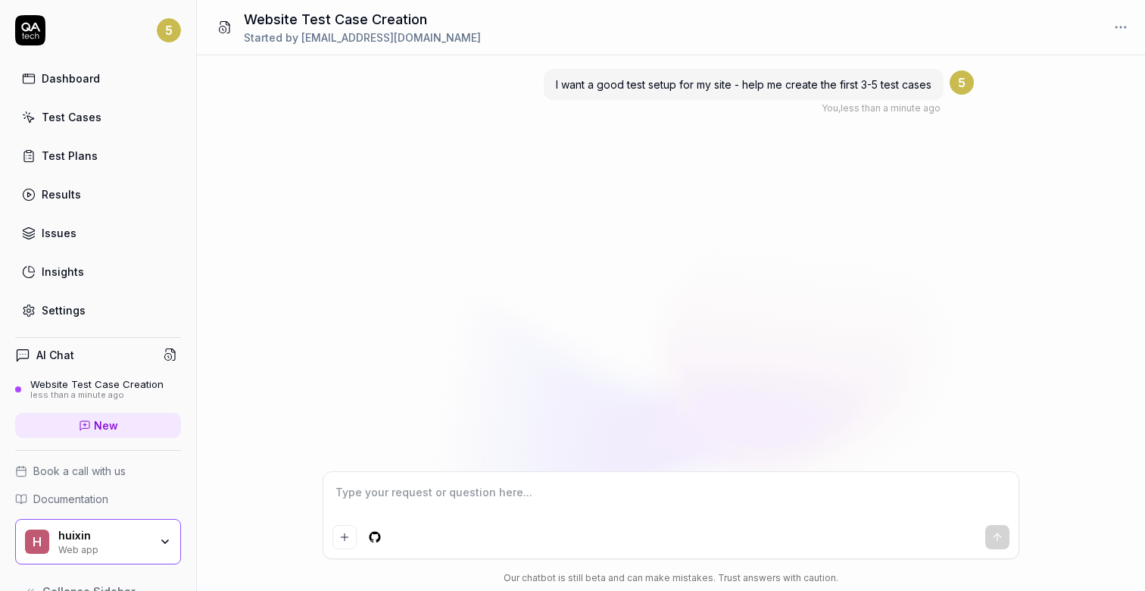
drag, startPoint x: 831, startPoint y: 108, endPoint x: 861, endPoint y: 104, distance: 30.5
click at [860, 104] on div "You , less than a minute ago" at bounding box center [880, 108] width 119 height 14
click at [861, 104] on div "You , less than a minute ago" at bounding box center [880, 108] width 119 height 14
click at [564, 495] on textarea at bounding box center [670, 500] width 677 height 38
type textarea "*"
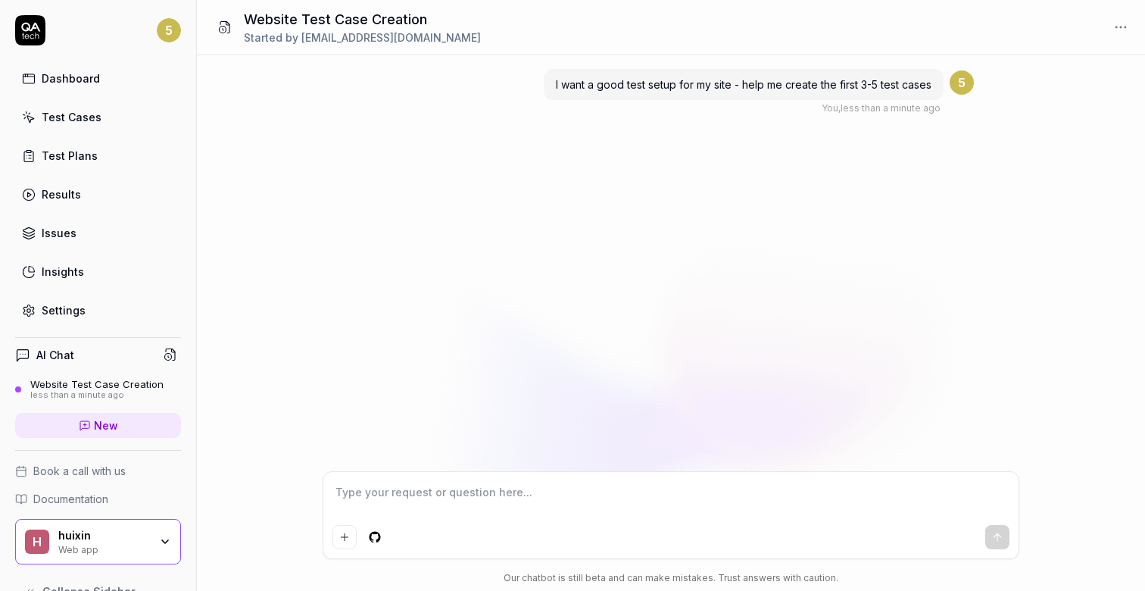
type textarea "s"
type textarea "*"
type textarea "si"
type textarea "*"
type textarea "sit"
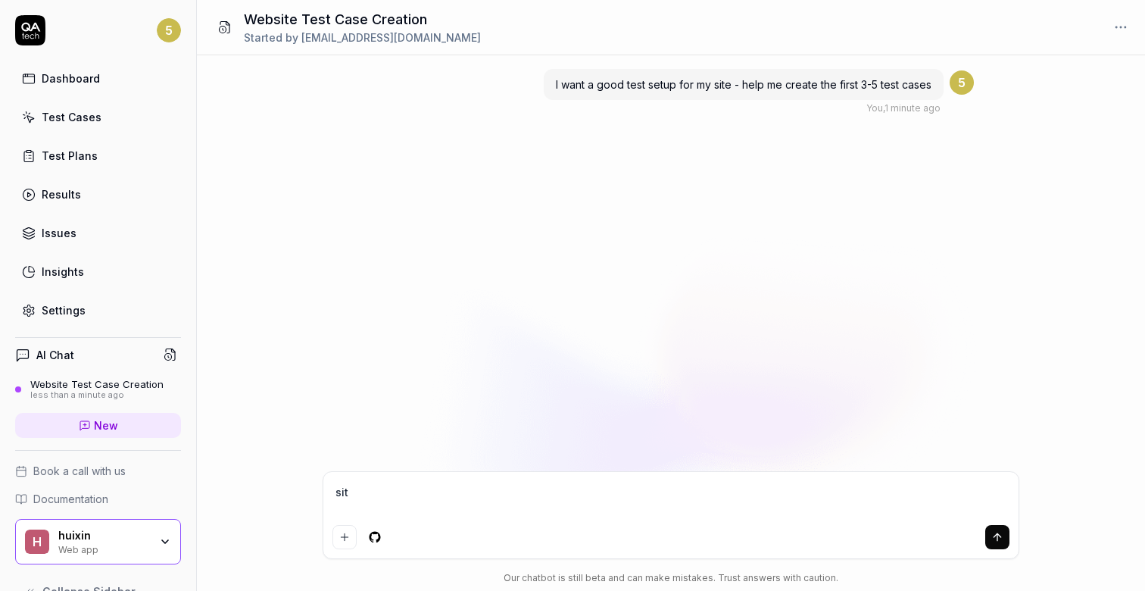
type textarea "*"
type textarea "site"
type textarea "*"
type textarea "sit"
type textarea "*"
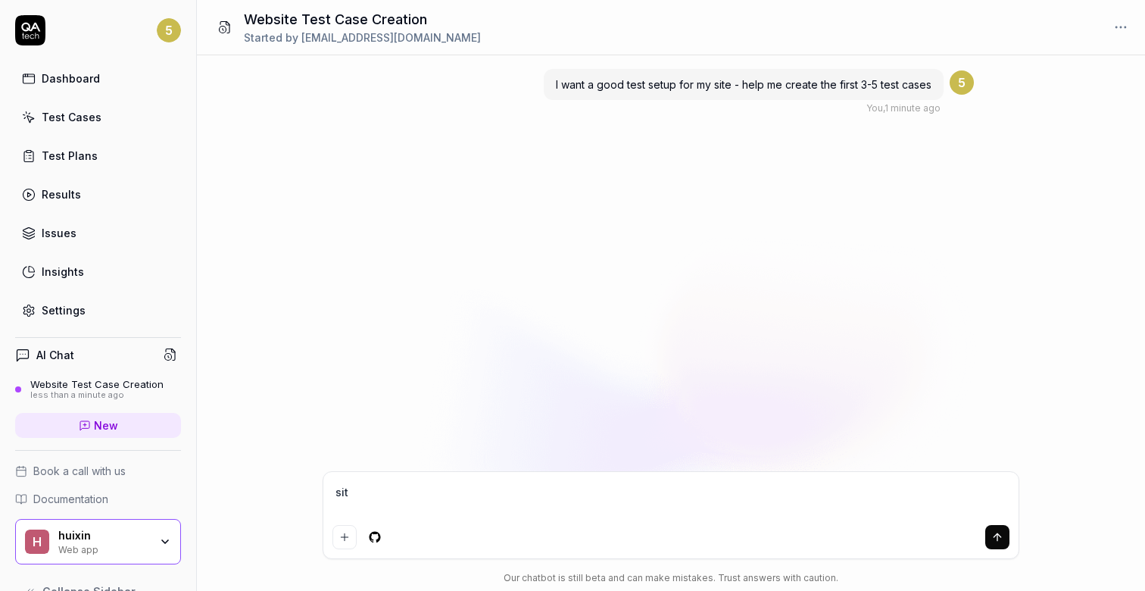
type textarea "si"
type textarea "*"
type textarea "s"
type textarea "*"
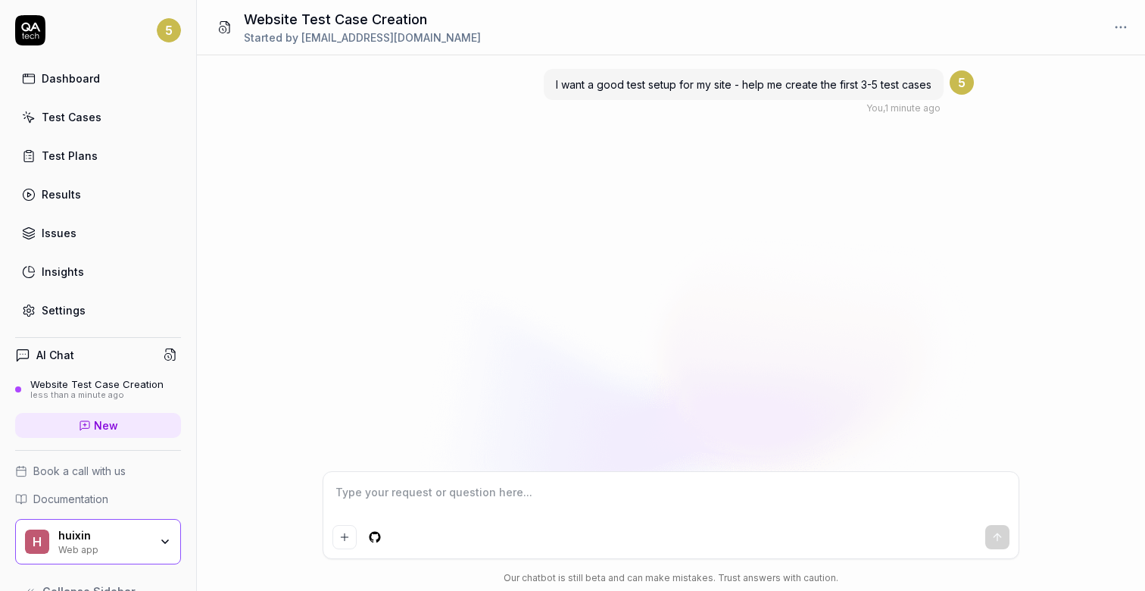
type textarea "w"
type textarea "*"
type textarea "we"
type textarea "*"
type textarea "web"
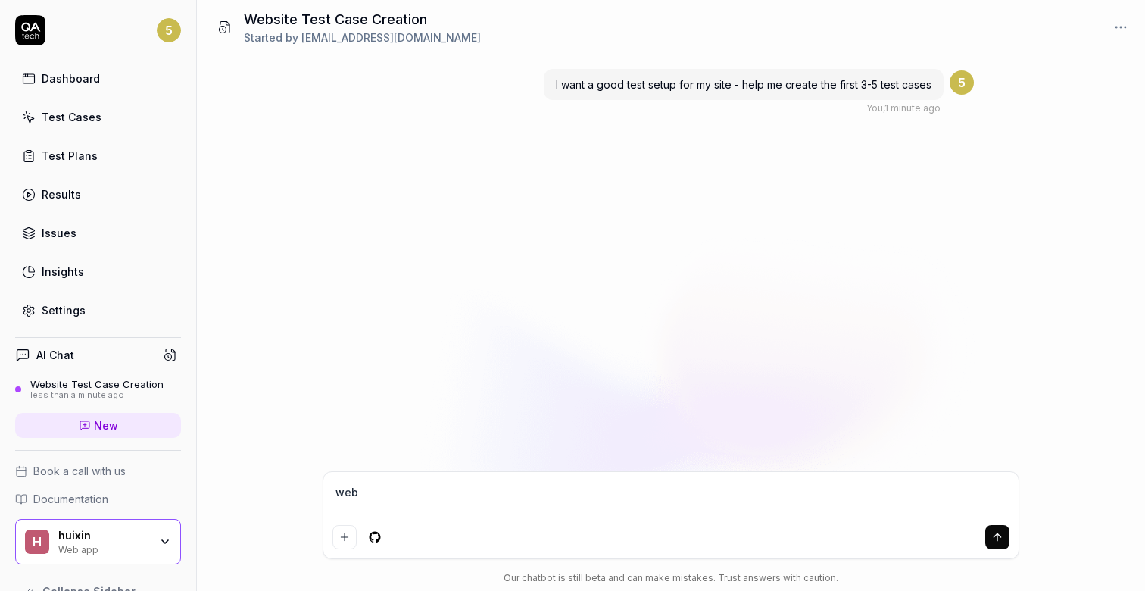
type textarea "*"
type textarea "web"
type textarea "*"
type textarea "web u"
type textarea "*"
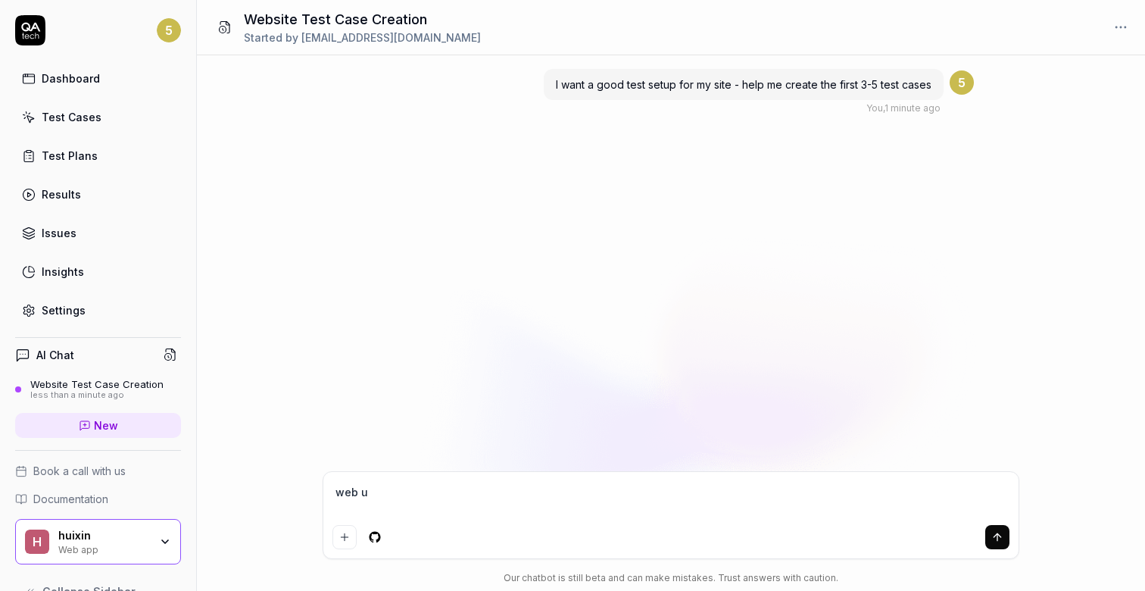
type textarea "web ur"
type textarea "*"
type textarea "web url"
type textarea "*"
type textarea "web url"
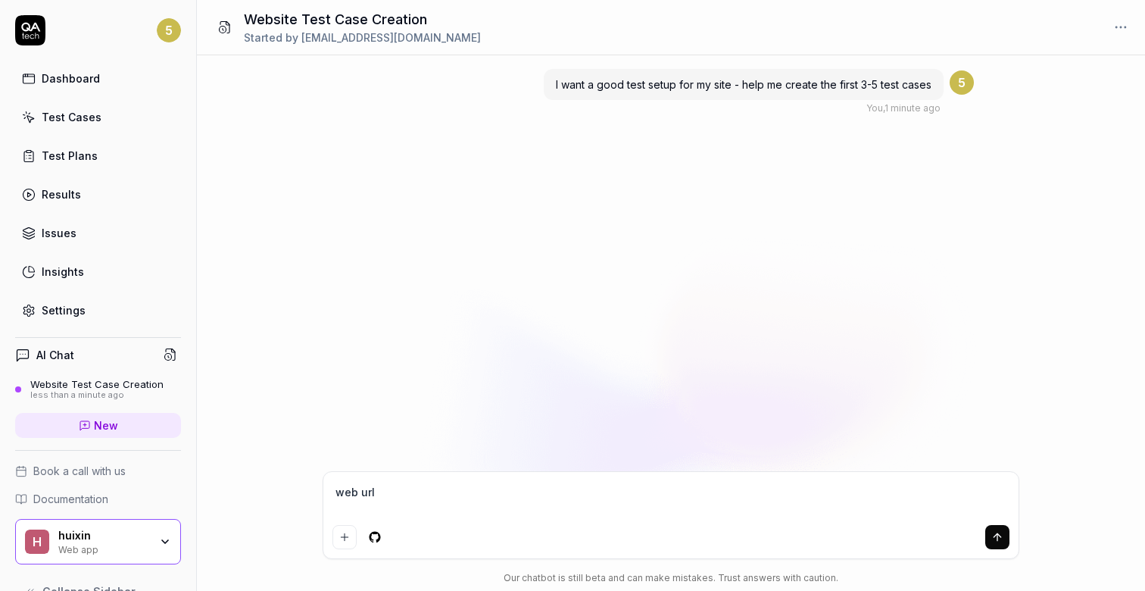
type textarea "*"
type textarea "web url i"
type textarea "*"
type textarea "web url is"
type textarea "*"
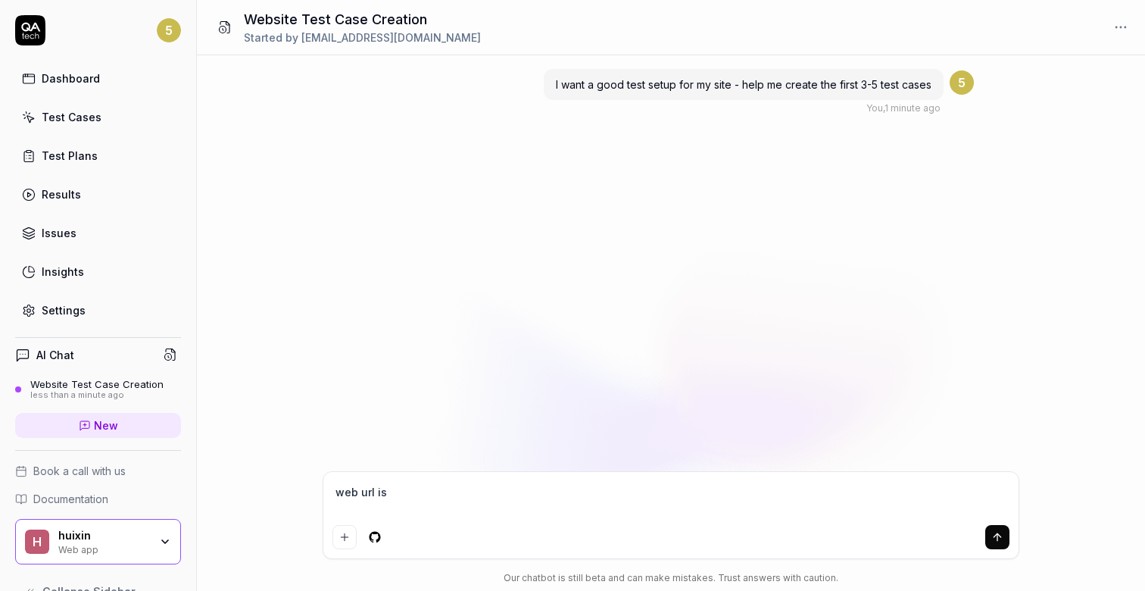
type textarea "web url is"
paste textarea "[URL][DOMAIN_NAME]"
type textarea "*"
type textarea "web url is [URL][DOMAIN_NAME]"
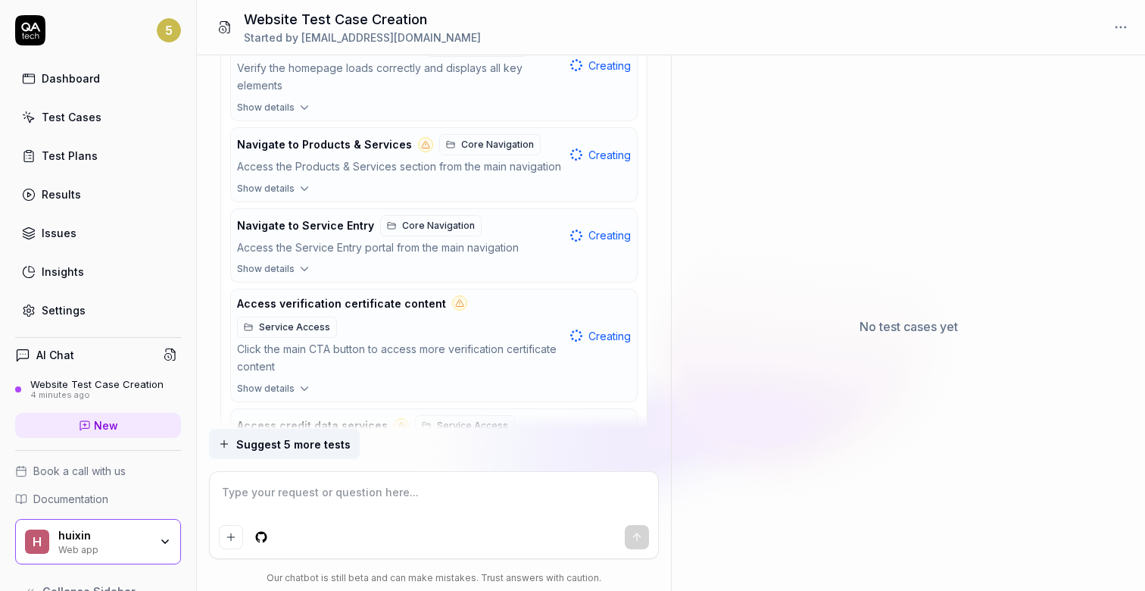
scroll to position [1585, 0]
